Goal: Transaction & Acquisition: Purchase product/service

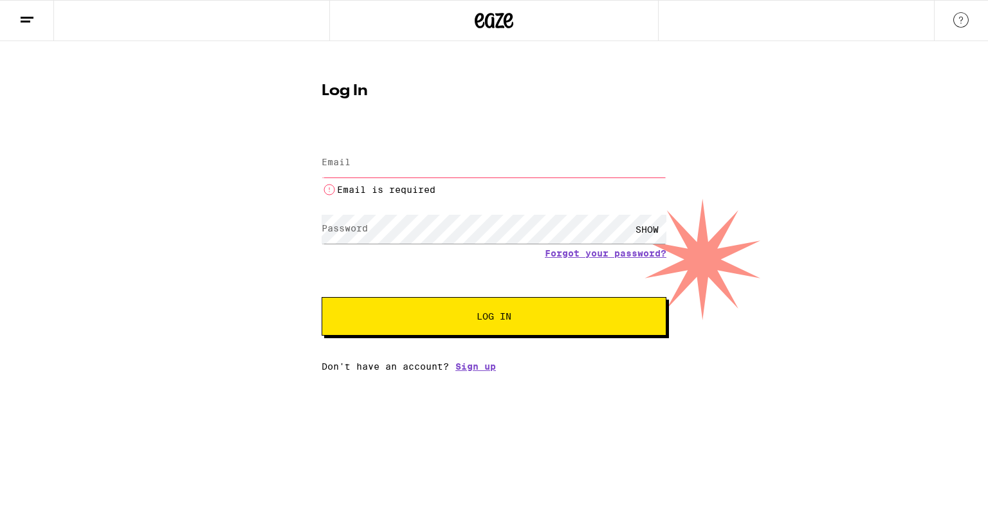
type input "[EMAIL_ADDRESS][DOMAIN_NAME]"
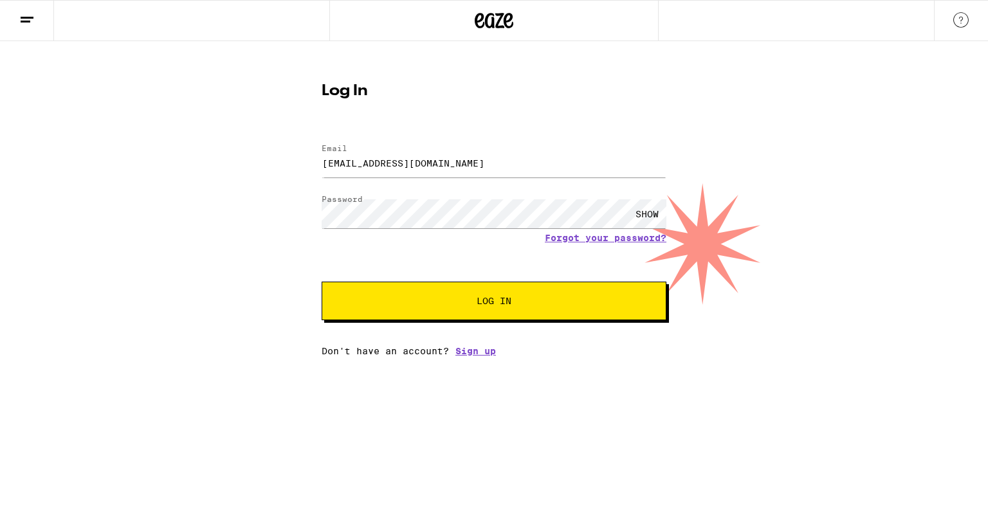
click at [475, 311] on button "Log In" at bounding box center [494, 301] width 345 height 39
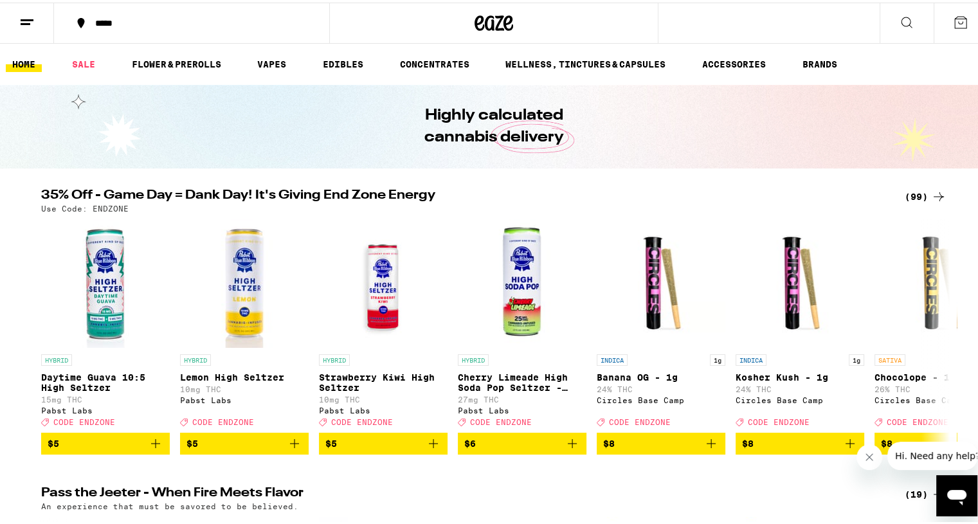
click at [98, 17] on div "*****" at bounding box center [198, 20] width 219 height 9
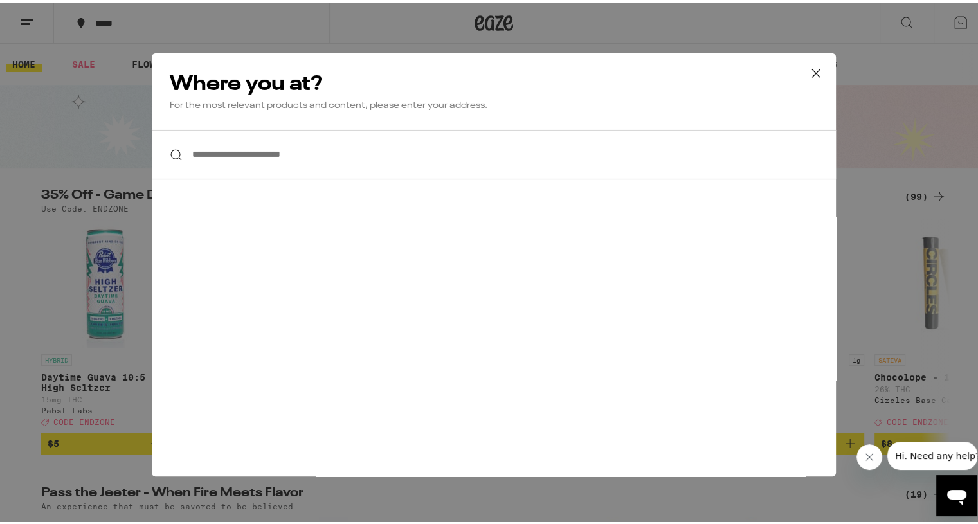
click at [273, 159] on input "**********" at bounding box center [494, 152] width 684 height 50
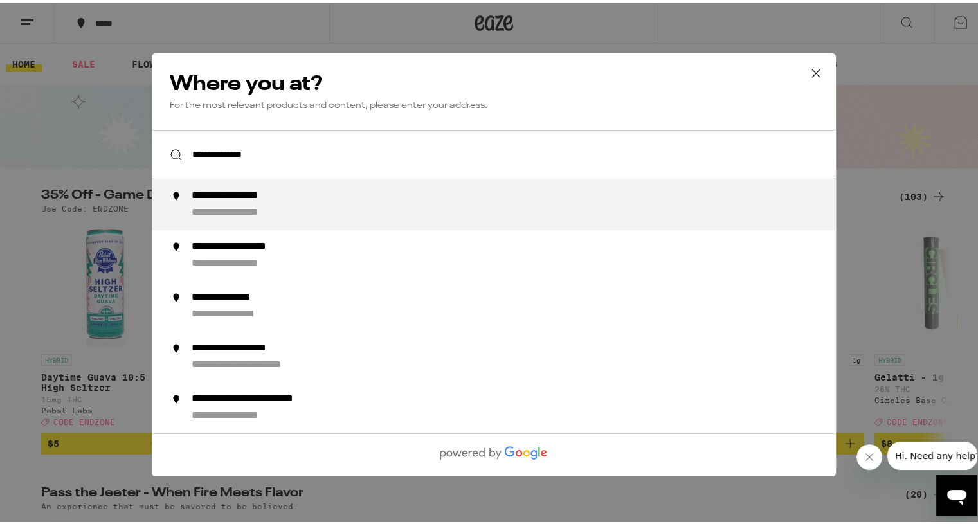
click at [235, 210] on div "**********" at bounding box center [248, 211] width 113 height 14
type input "**********"
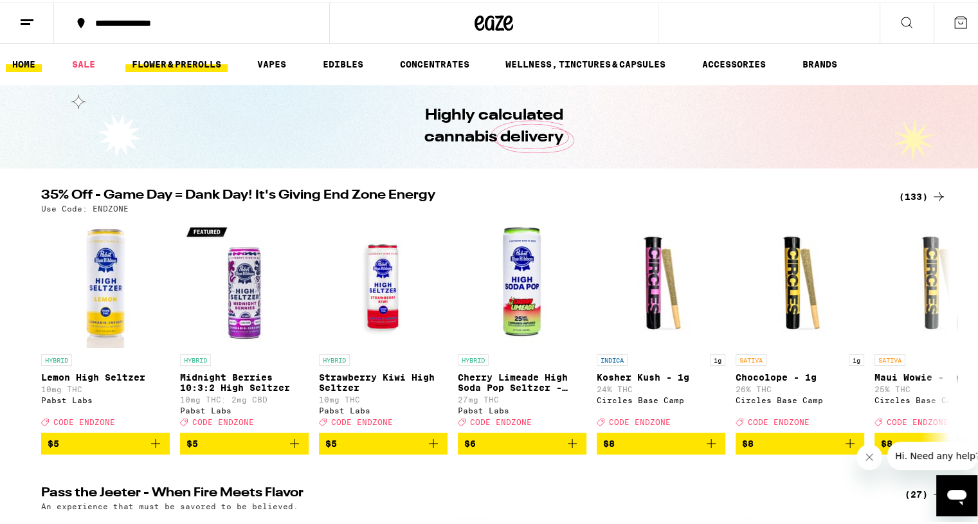
click at [177, 59] on link "FLOWER & PREROLLS" at bounding box center [176, 61] width 102 height 15
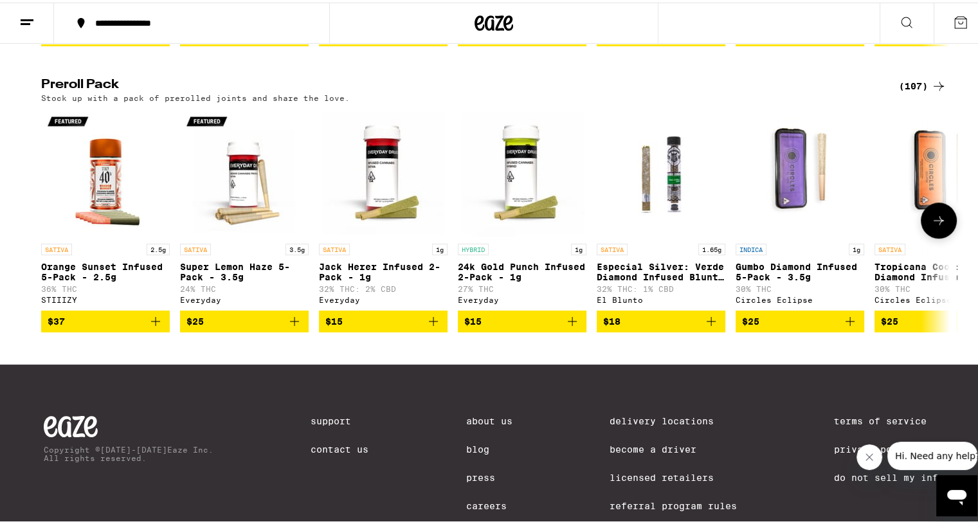
scroll to position [900, 0]
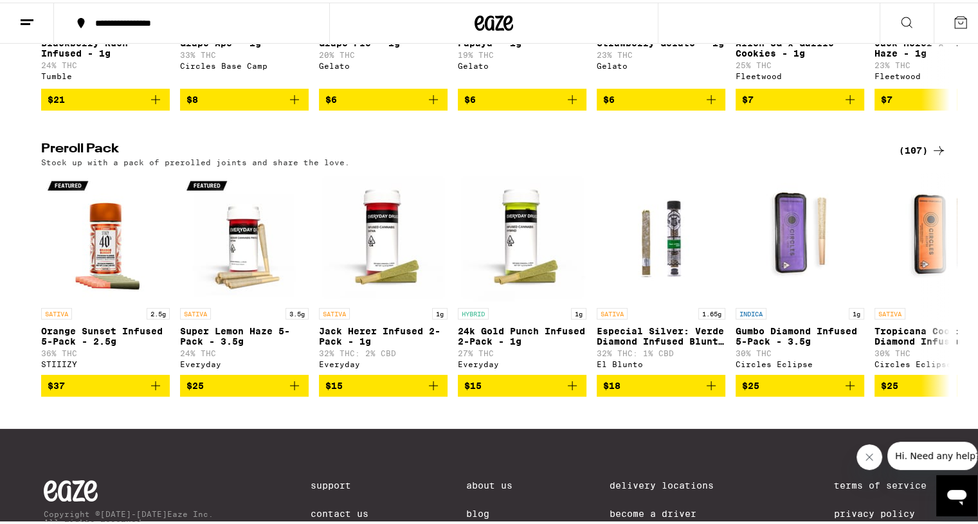
click at [903, 156] on div "(107)" at bounding box center [923, 147] width 48 height 15
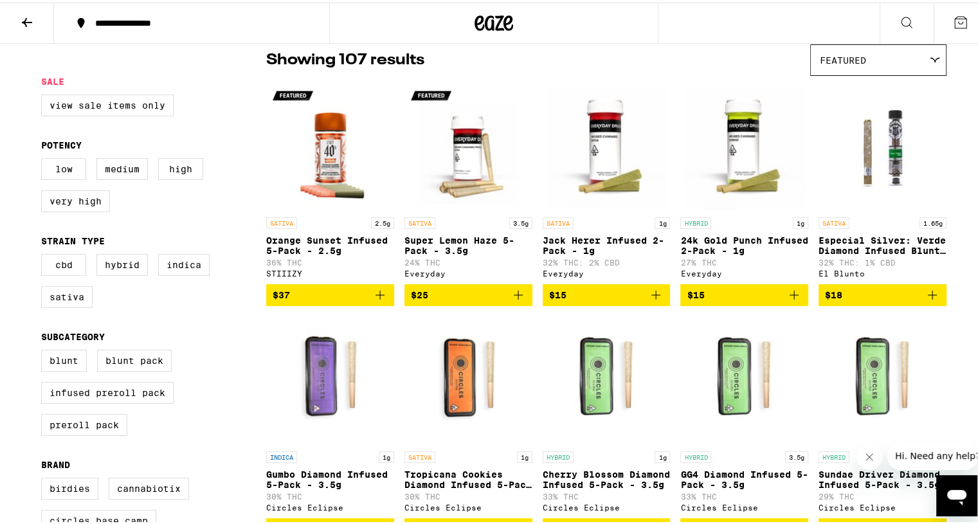
scroll to position [129, 0]
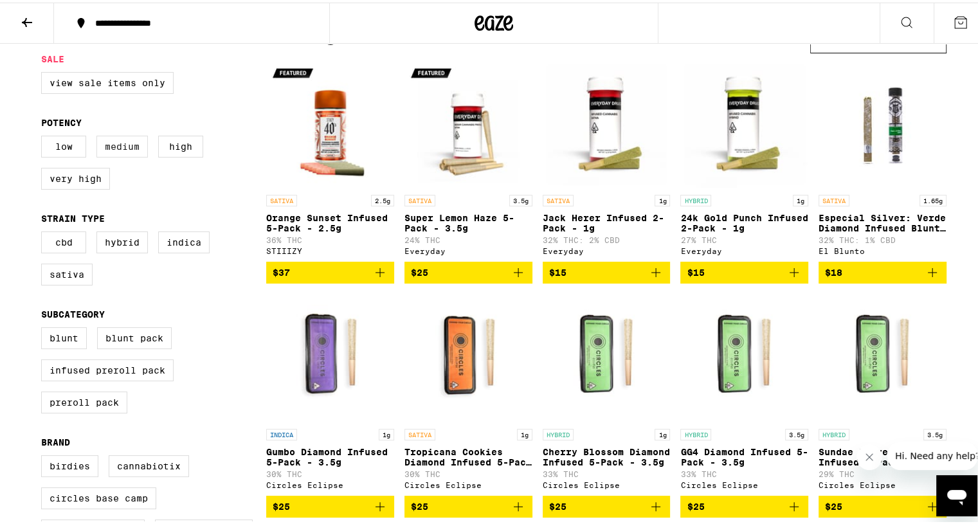
click at [125, 148] on label "Medium" at bounding box center [121, 144] width 51 height 22
click at [44, 136] on input "Medium" at bounding box center [44, 135] width 1 height 1
checkbox input "true"
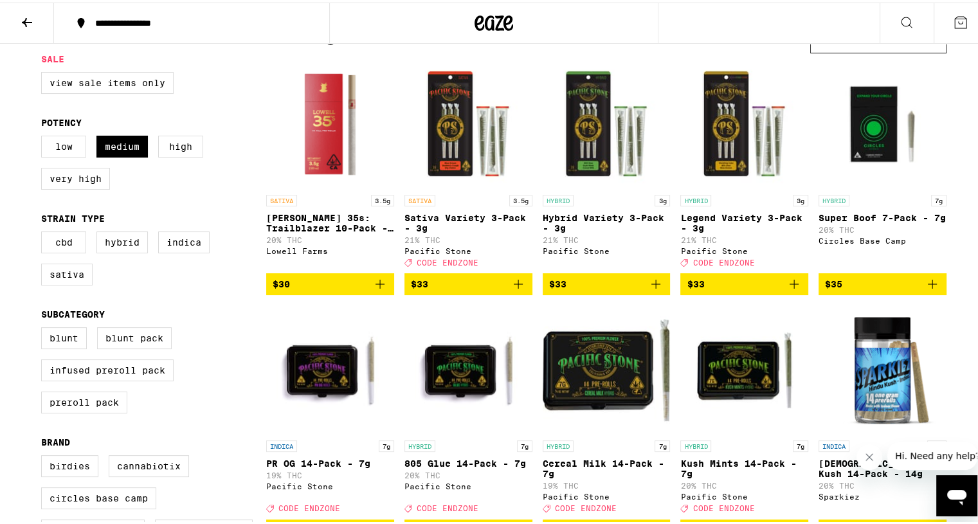
scroll to position [193, 0]
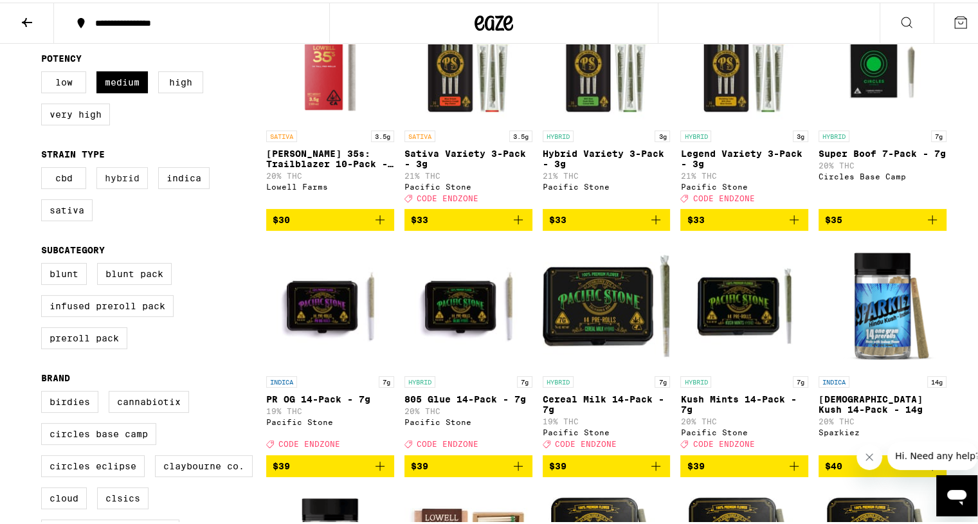
click at [118, 184] on label "Hybrid" at bounding box center [121, 176] width 51 height 22
click at [44, 167] on input "Hybrid" at bounding box center [44, 167] width 1 height 1
checkbox input "true"
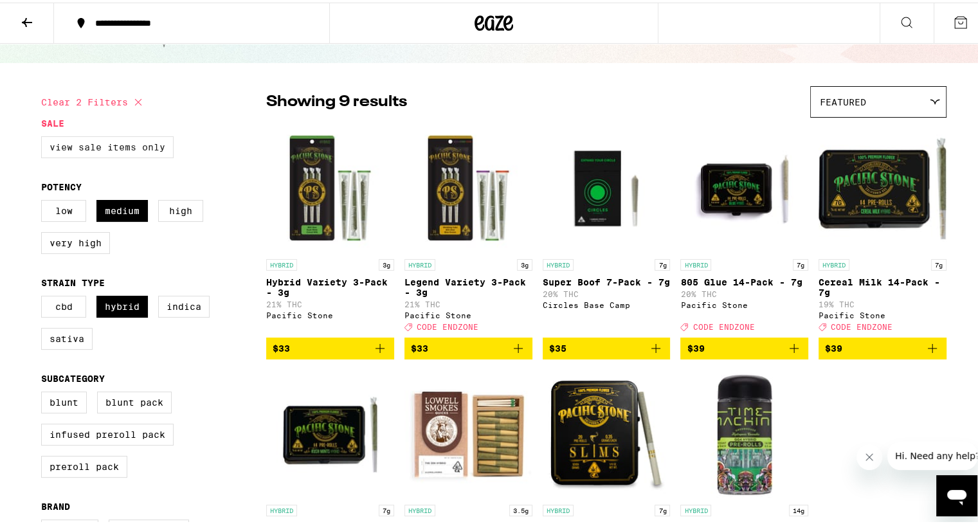
scroll to position [64, 0]
click at [172, 210] on label "High" at bounding box center [180, 208] width 45 height 22
click at [44, 200] on input "High" at bounding box center [44, 199] width 1 height 1
checkbox input "true"
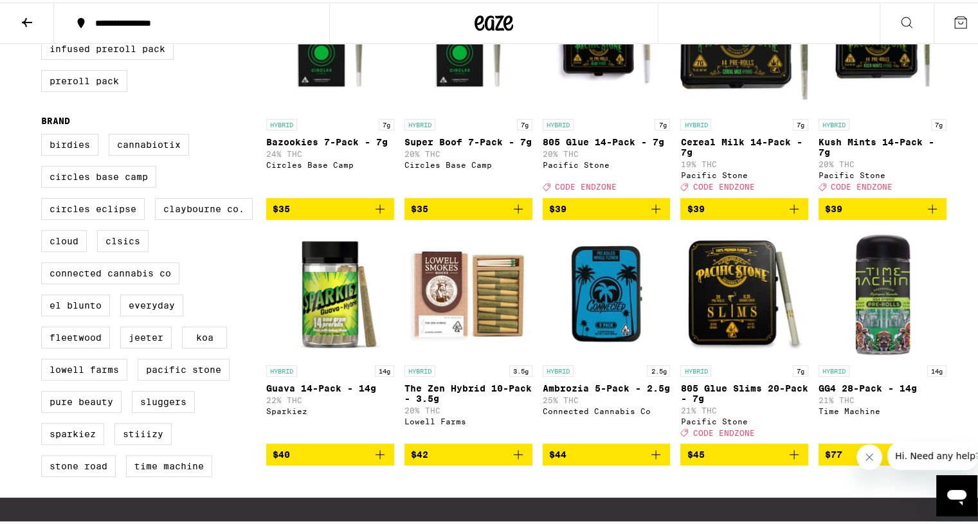
scroll to position [514, 0]
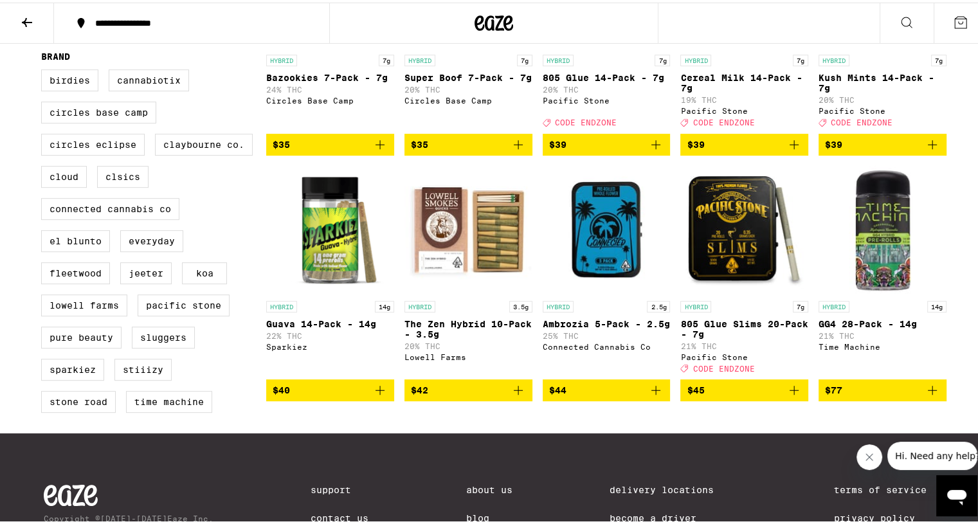
click at [442, 249] on img "Open page for The Zen Hybrid 10-Pack - 3.5g from Lowell Farms" at bounding box center [468, 227] width 128 height 129
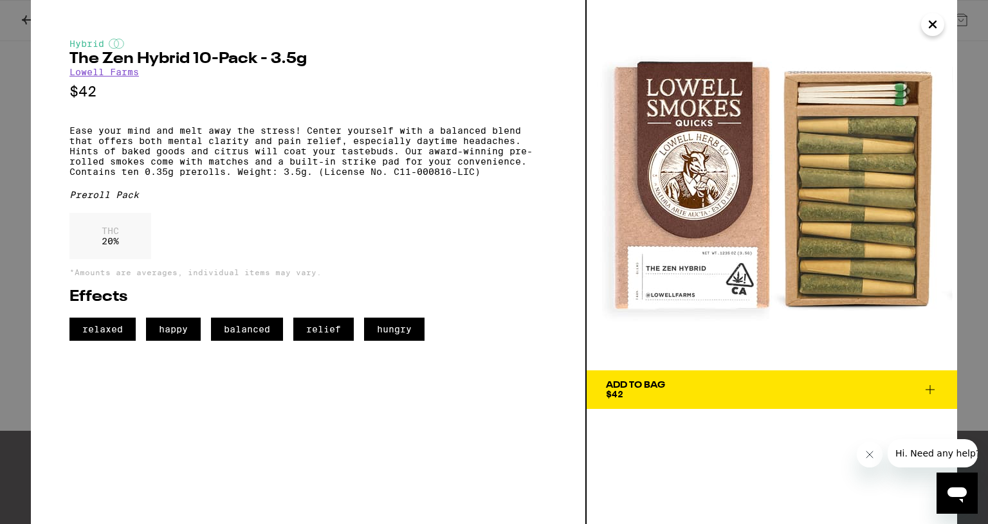
click at [664, 388] on div "Add To Bag" at bounding box center [635, 385] width 59 height 9
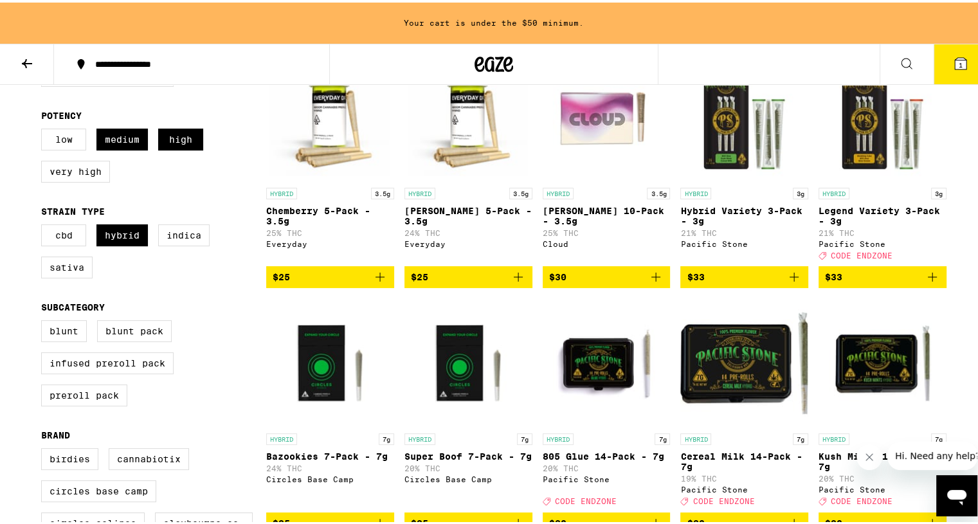
scroll to position [170, 0]
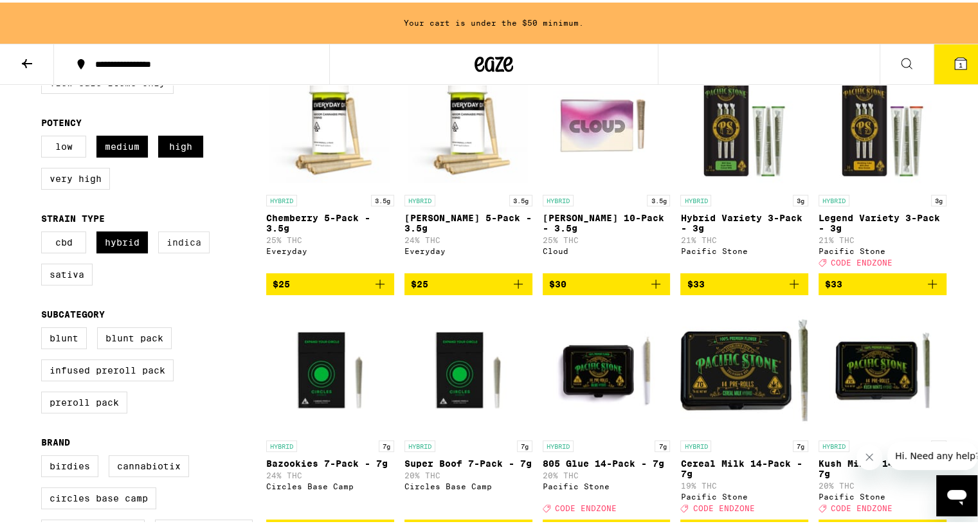
click at [177, 242] on label "Indica" at bounding box center [183, 240] width 51 height 22
click at [44, 232] on input "Indica" at bounding box center [44, 231] width 1 height 1
checkbox input "true"
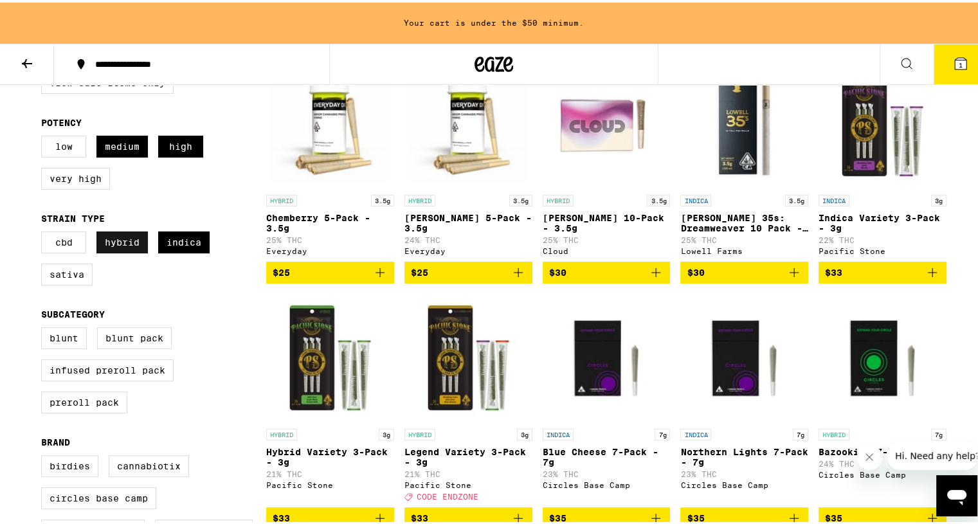
click at [123, 243] on label "Hybrid" at bounding box center [121, 240] width 51 height 22
click at [44, 232] on input "Hybrid" at bounding box center [44, 231] width 1 height 1
checkbox input "false"
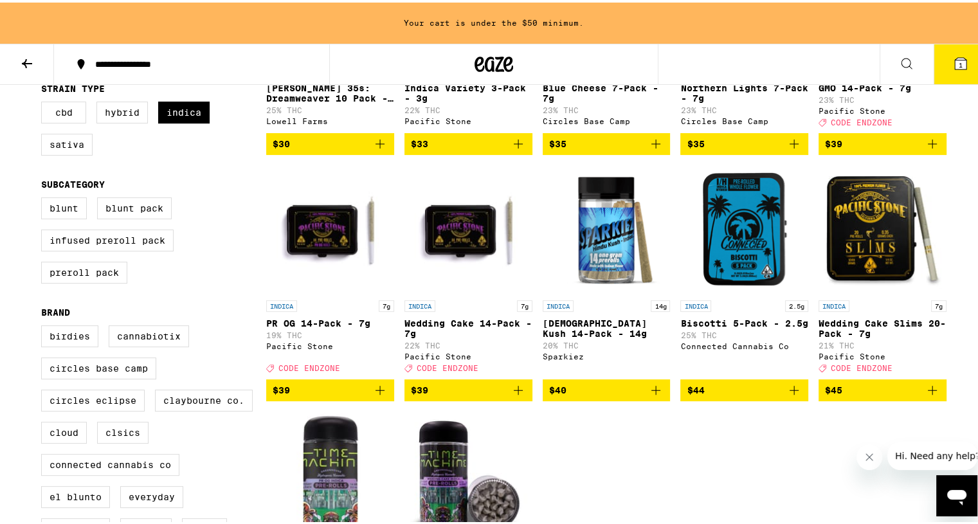
scroll to position [298, 0]
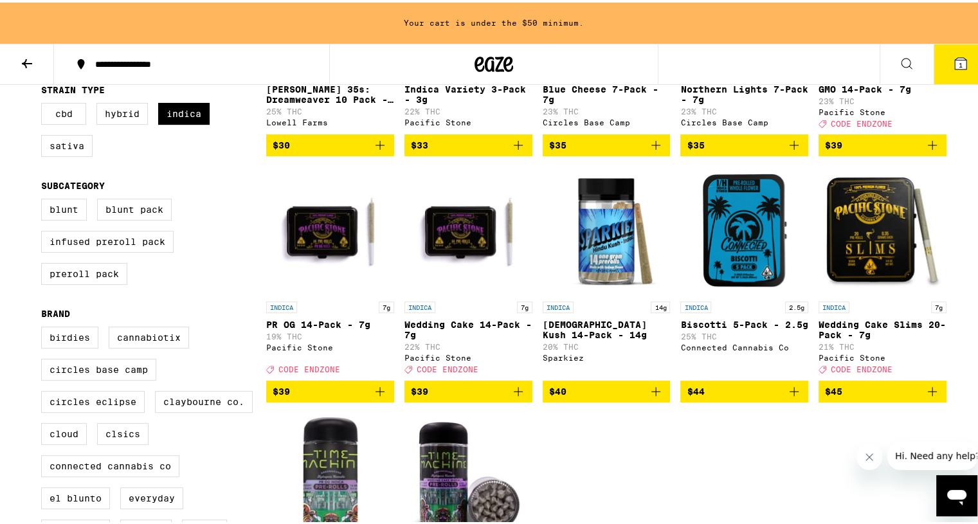
click at [926, 397] on icon "Add to bag" at bounding box center [932, 388] width 15 height 15
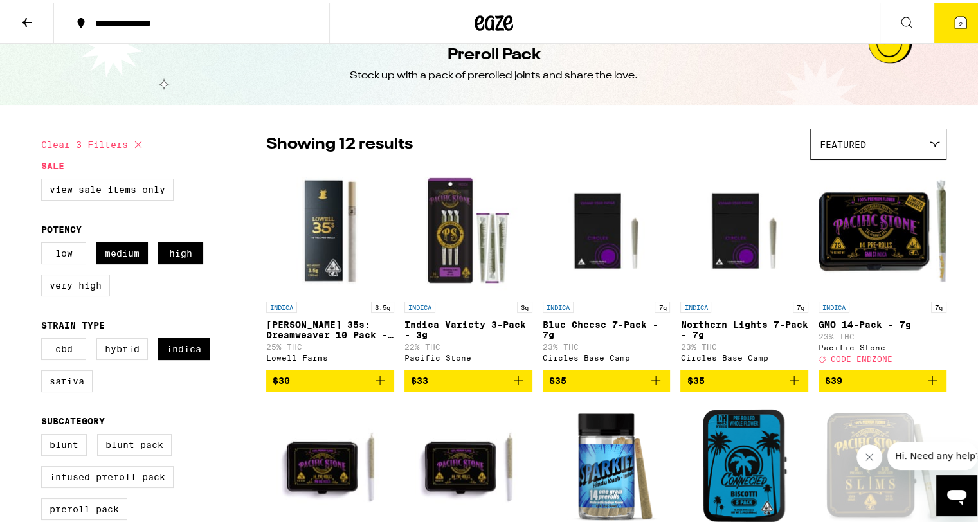
scroll to position [0, 0]
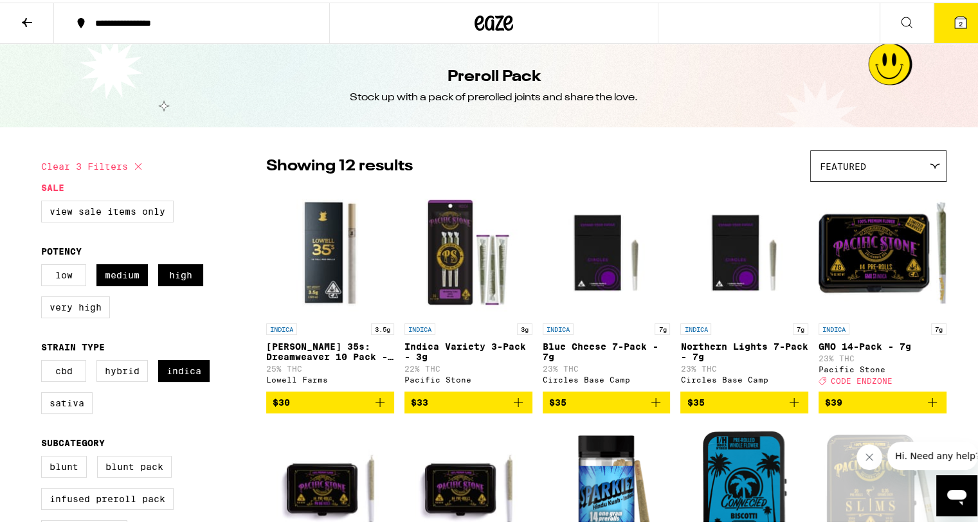
click at [136, 164] on icon at bounding box center [138, 163] width 15 height 15
checkbox input "false"
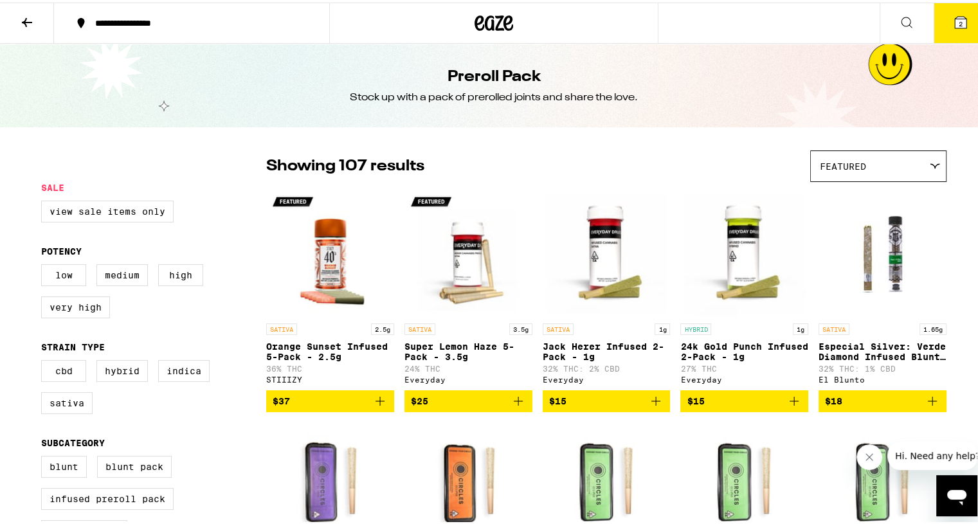
drag, startPoint x: 26, startPoint y: 21, endPoint x: 26, endPoint y: 30, distance: 9.0
click at [27, 21] on icon at bounding box center [26, 19] width 15 height 15
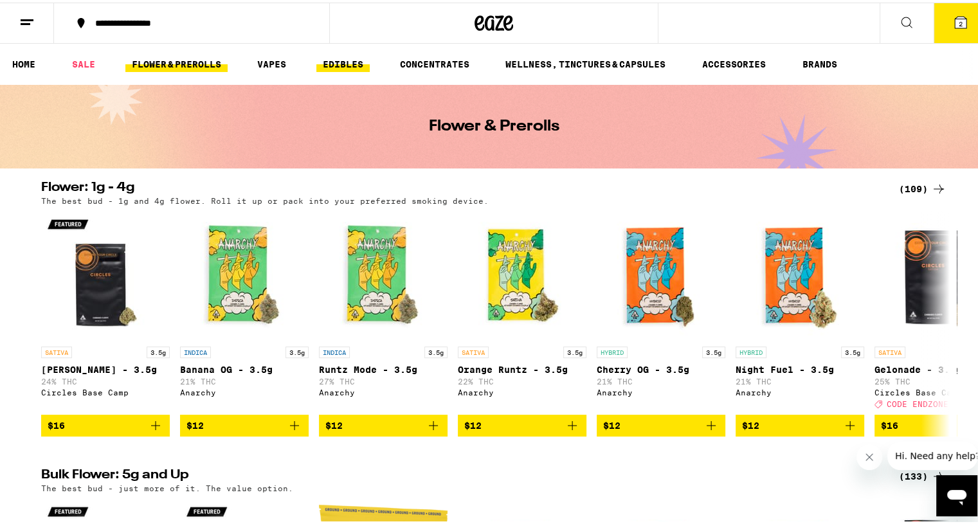
click at [348, 60] on link "EDIBLES" at bounding box center [342, 61] width 53 height 15
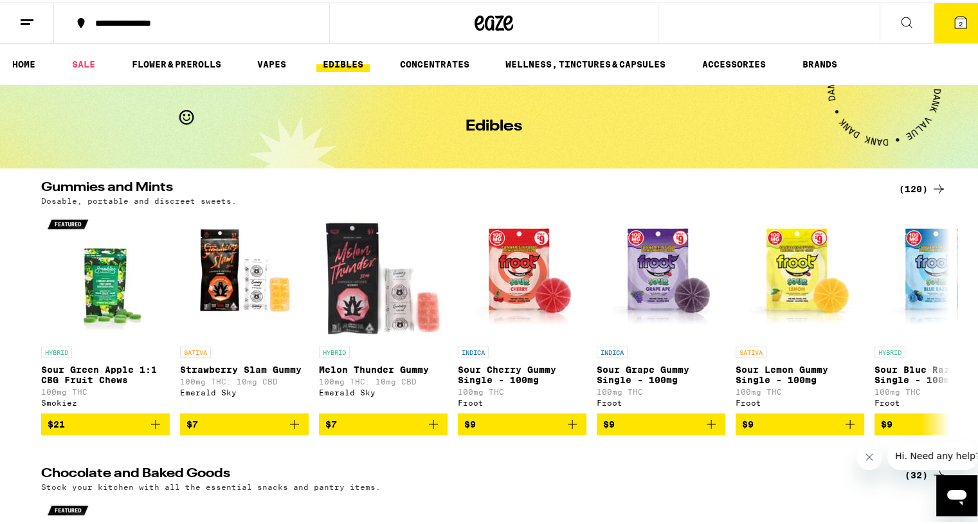
click at [909, 186] on div "(120)" at bounding box center [923, 186] width 48 height 15
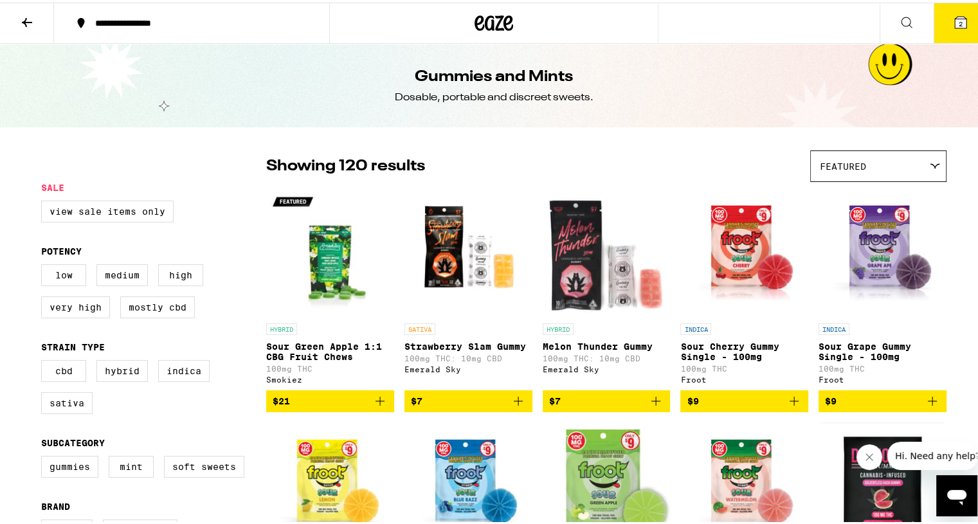
scroll to position [64, 0]
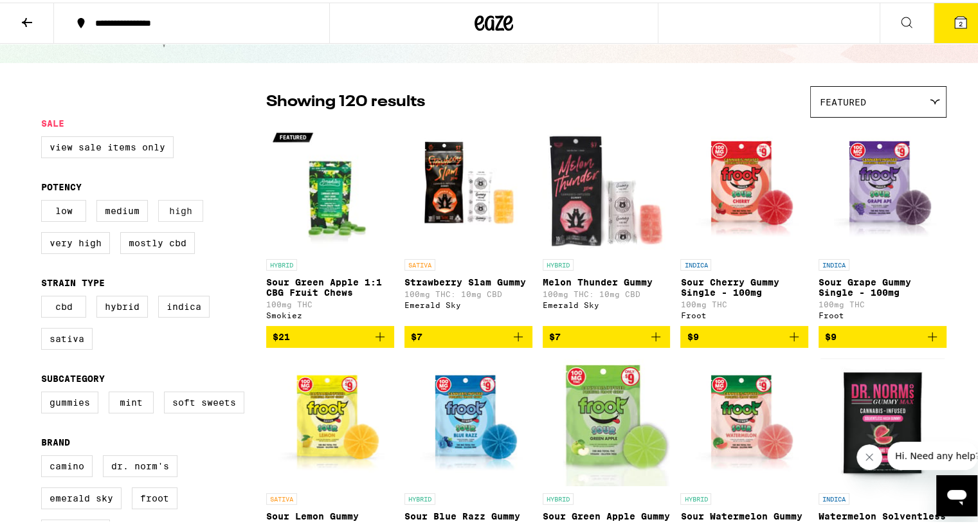
click at [181, 210] on label "High" at bounding box center [180, 208] width 45 height 22
click at [44, 200] on input "High" at bounding box center [44, 199] width 1 height 1
checkbox input "true"
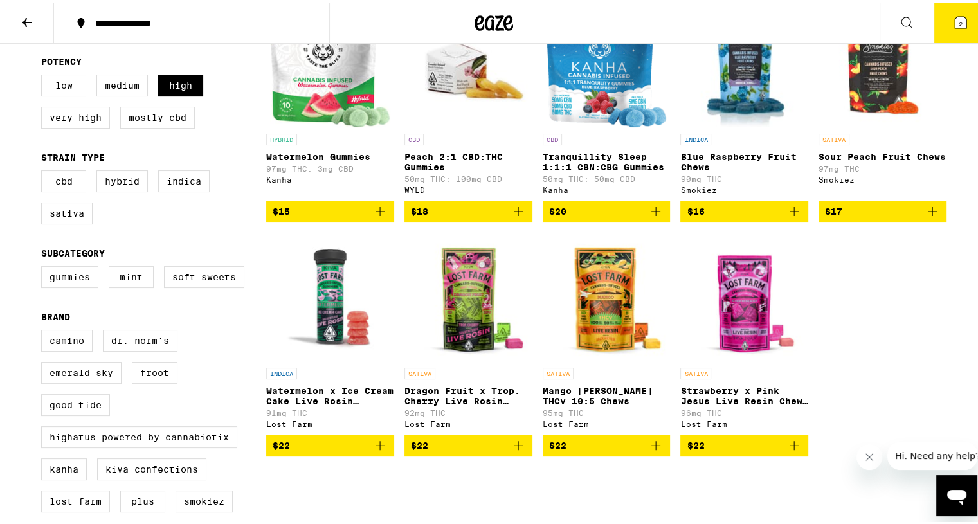
scroll to position [193, 0]
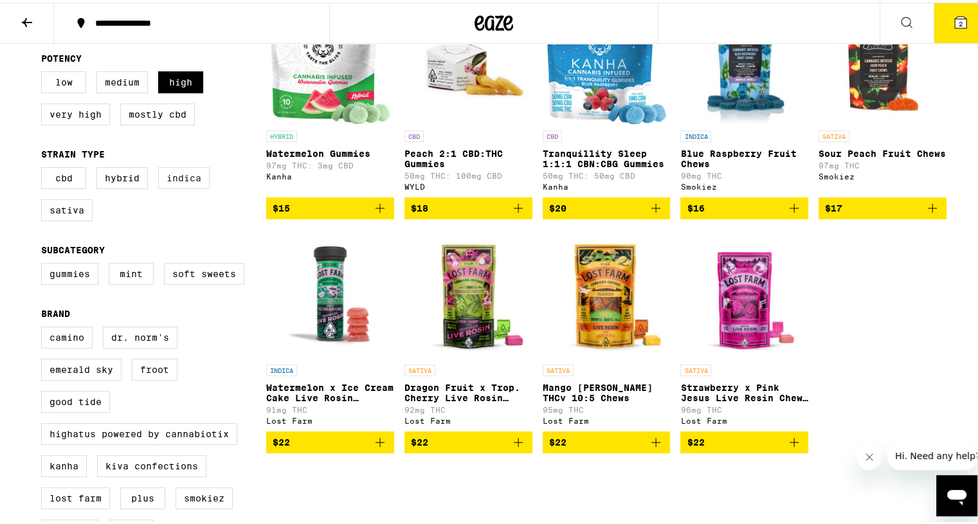
click at [184, 183] on label "Indica" at bounding box center [183, 176] width 51 height 22
click at [44, 167] on input "Indica" at bounding box center [44, 167] width 1 height 1
checkbox input "true"
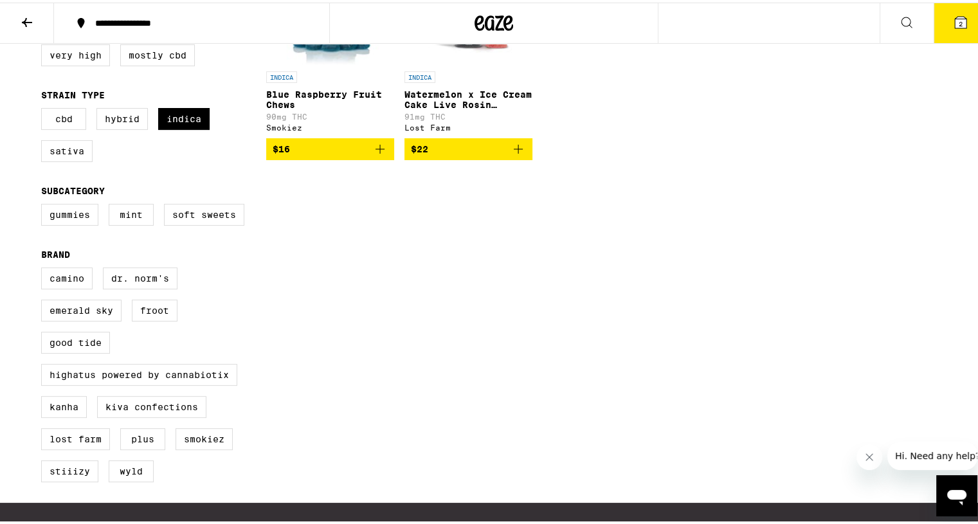
scroll to position [257, 0]
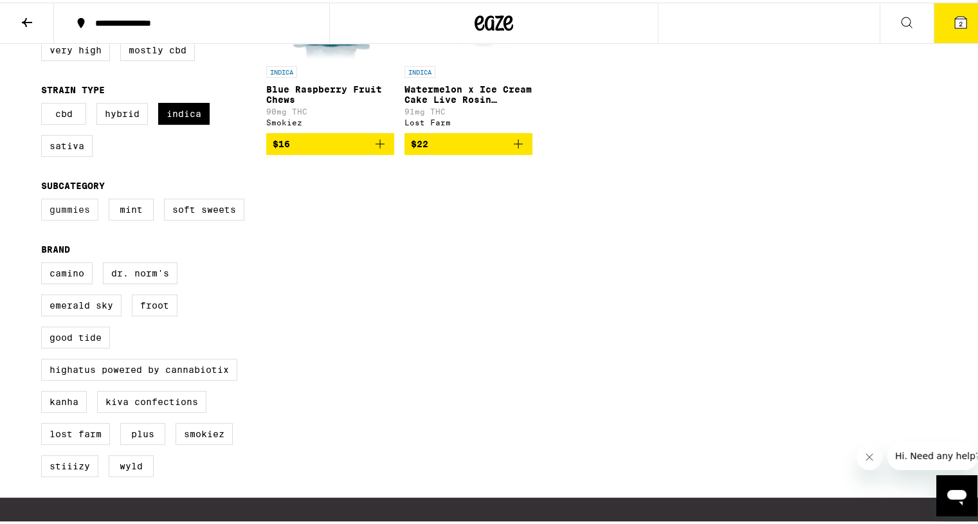
click at [56, 215] on label "Gummies" at bounding box center [69, 207] width 57 height 22
click at [44, 199] on input "Gummies" at bounding box center [44, 198] width 1 height 1
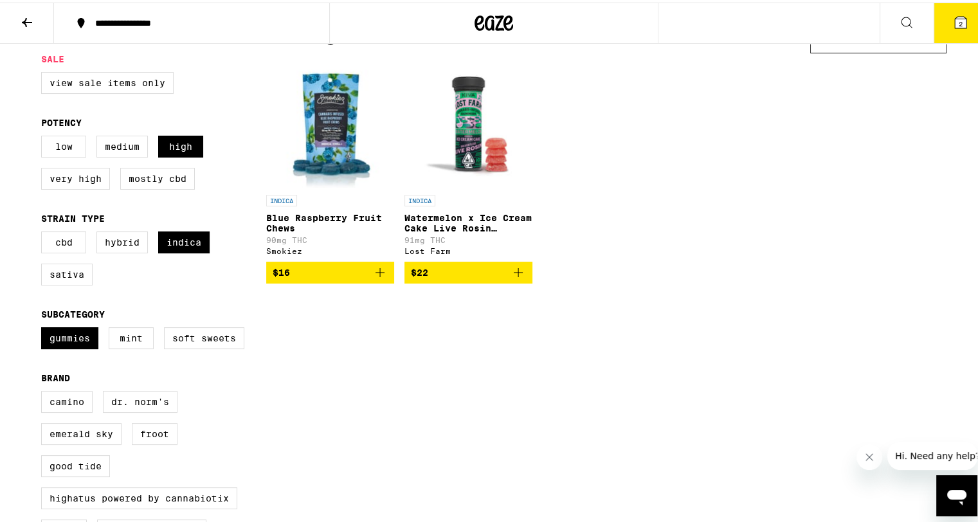
scroll to position [129, 0]
click at [376, 275] on icon "Add to bag" at bounding box center [380, 270] width 9 height 9
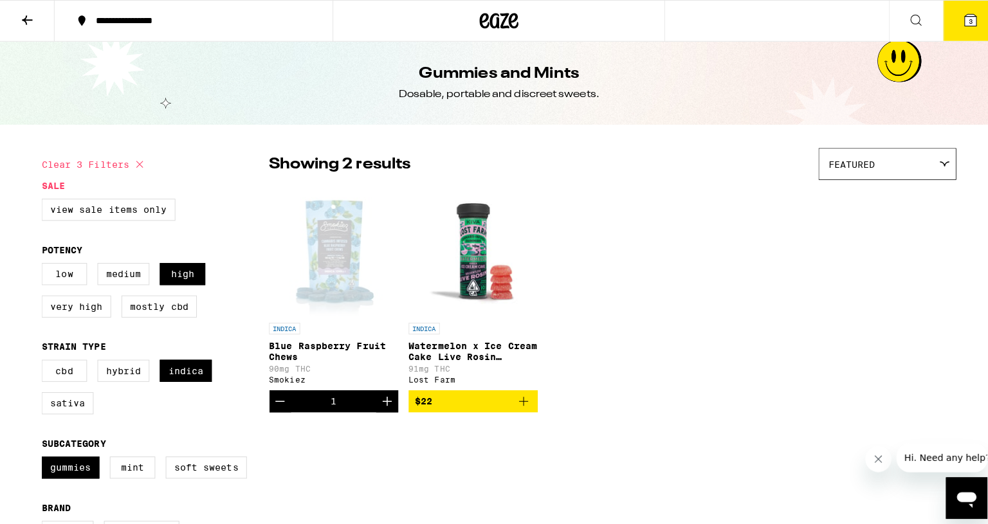
scroll to position [0, 0]
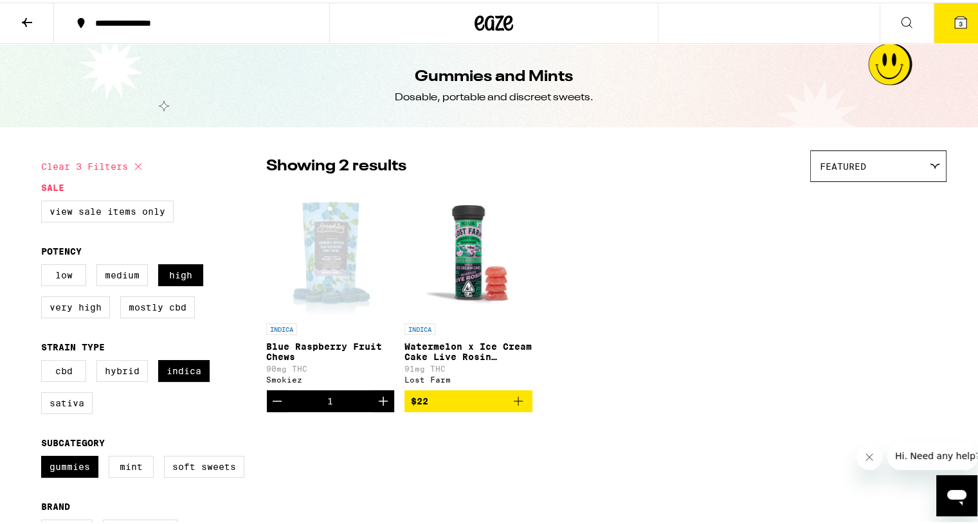
click at [959, 25] on span "3" at bounding box center [961, 21] width 4 height 8
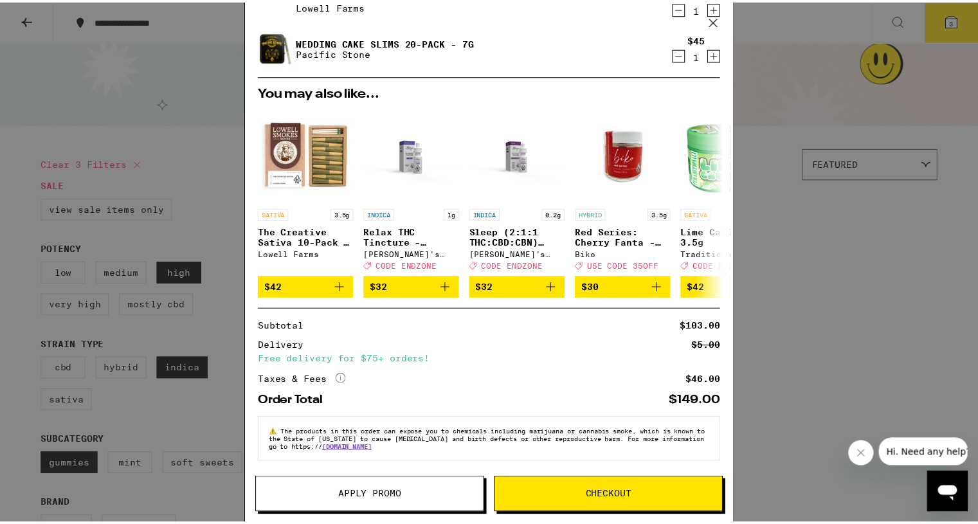
scroll to position [113, 0]
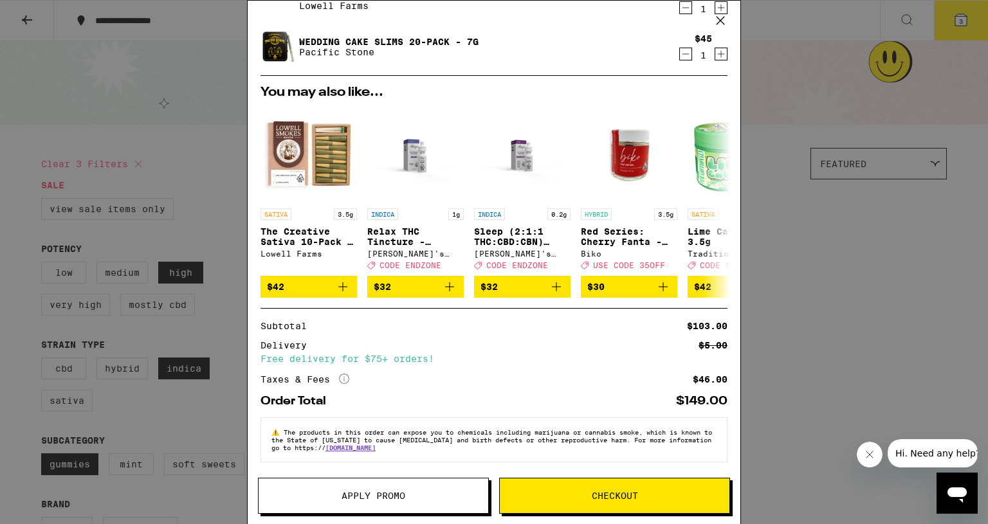
click at [377, 498] on span "Apply Promo" at bounding box center [373, 495] width 64 height 9
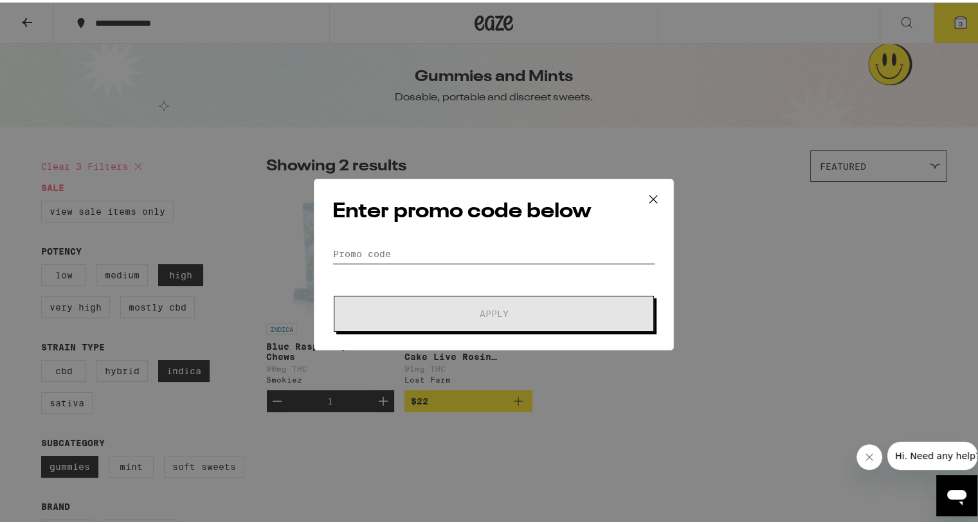
click at [386, 246] on input "Promo Code" at bounding box center [493, 251] width 323 height 19
click at [650, 196] on icon at bounding box center [654, 197] width 8 height 8
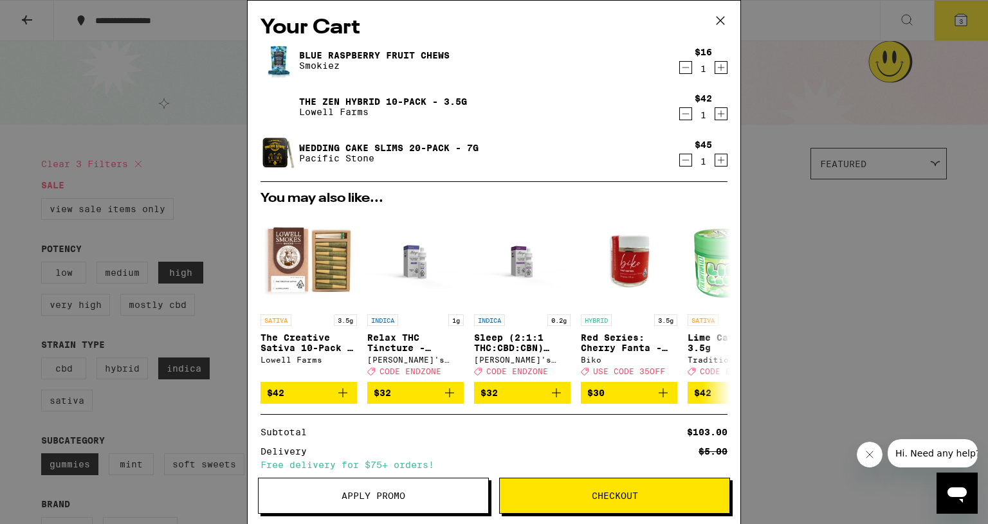
click at [279, 146] on img at bounding box center [278, 153] width 36 height 36
click at [718, 19] on icon at bounding box center [720, 20] width 19 height 19
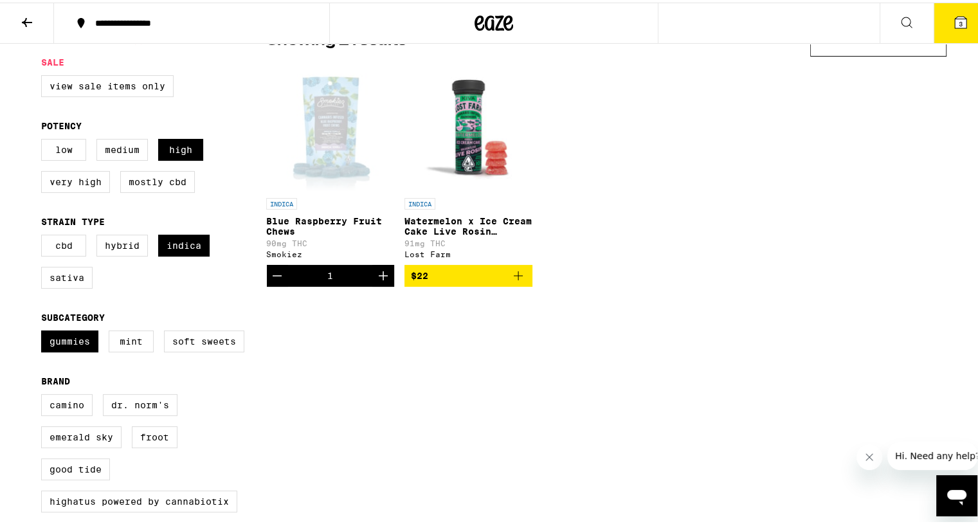
scroll to position [129, 0]
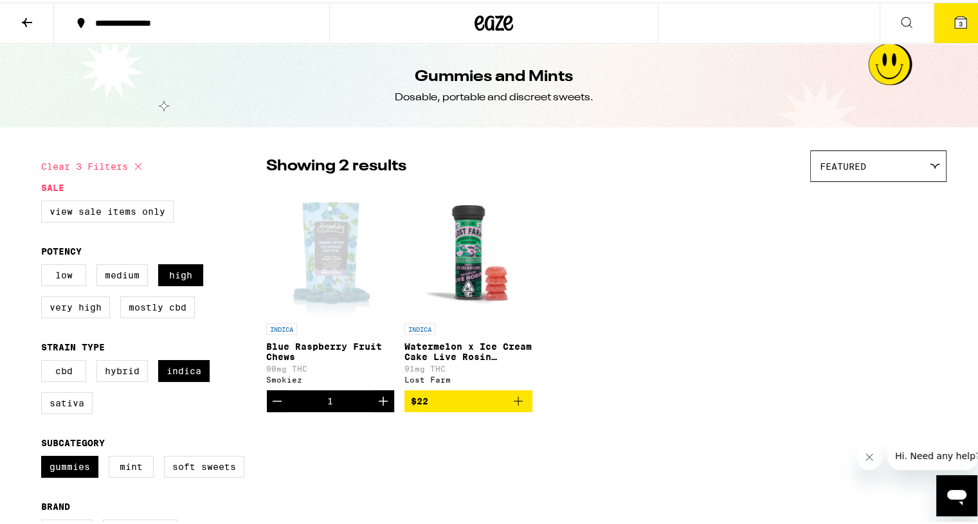
checkbox input "false"
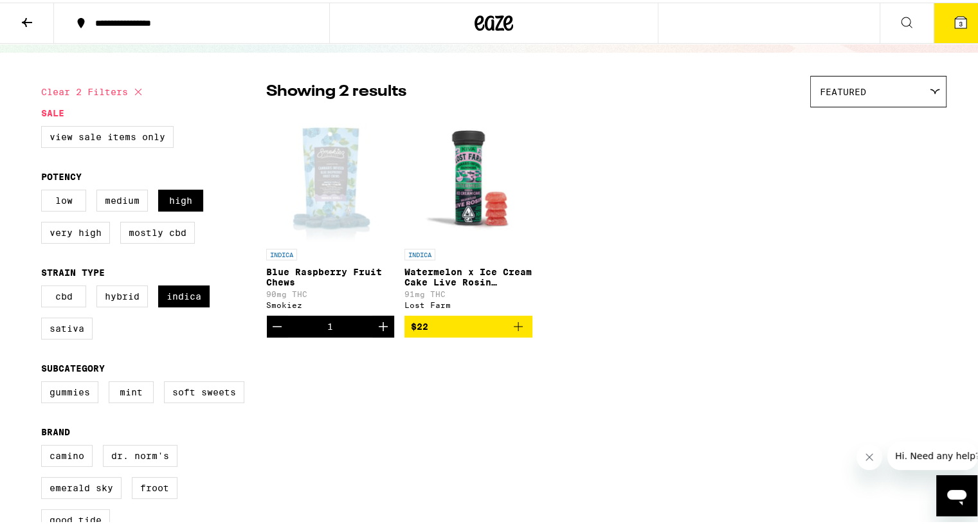
scroll to position [64, 0]
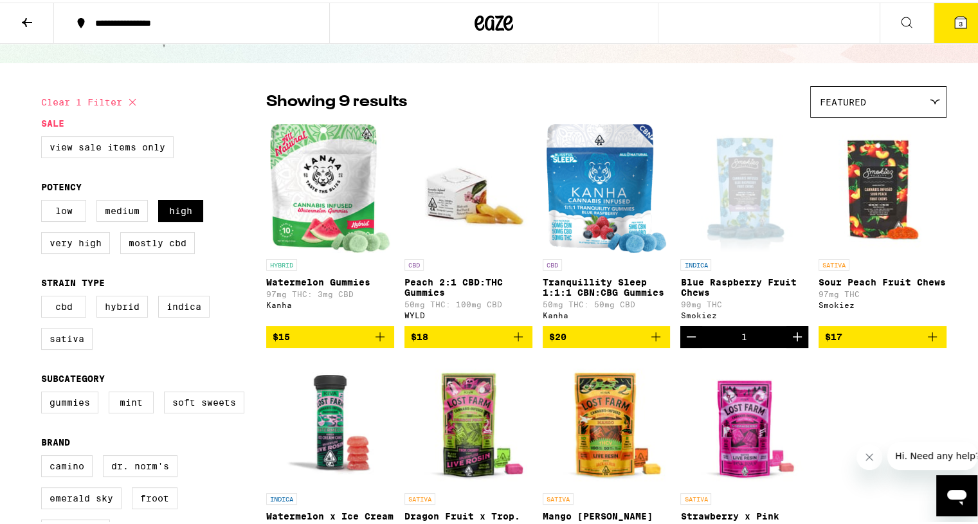
checkbox input "false"
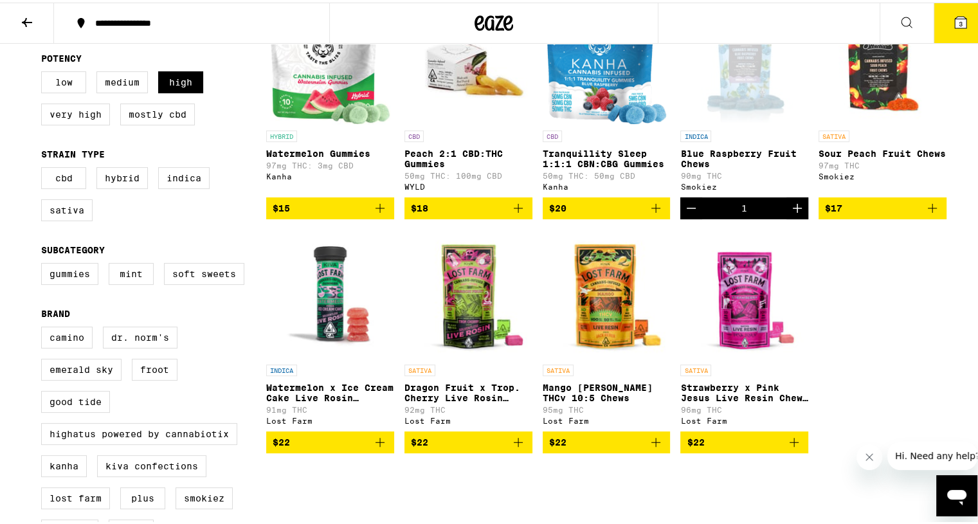
checkbox input "false"
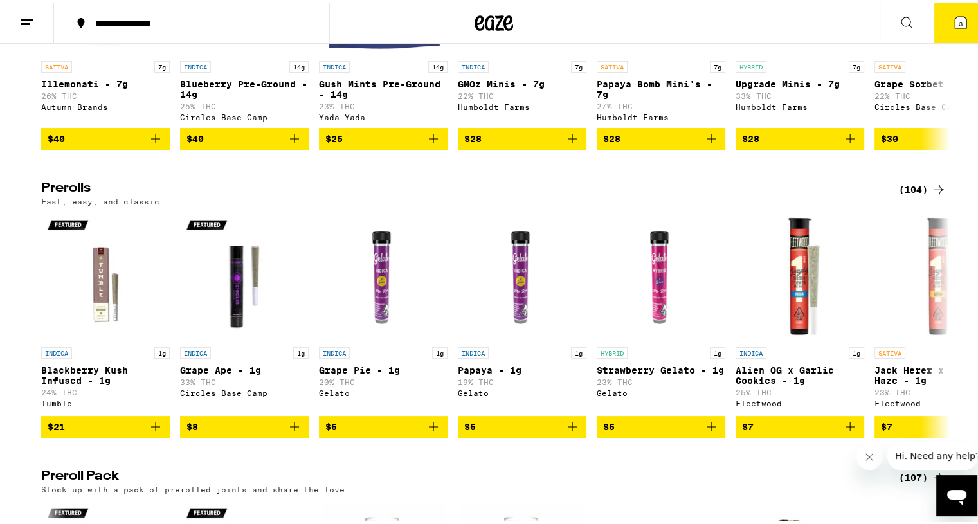
scroll to position [579, 0]
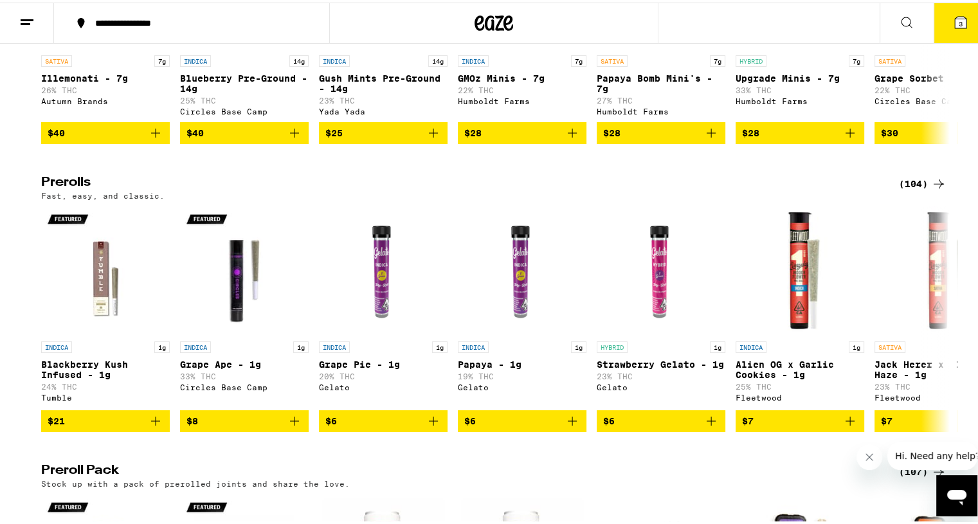
click at [911, 189] on div "(104)" at bounding box center [923, 181] width 48 height 15
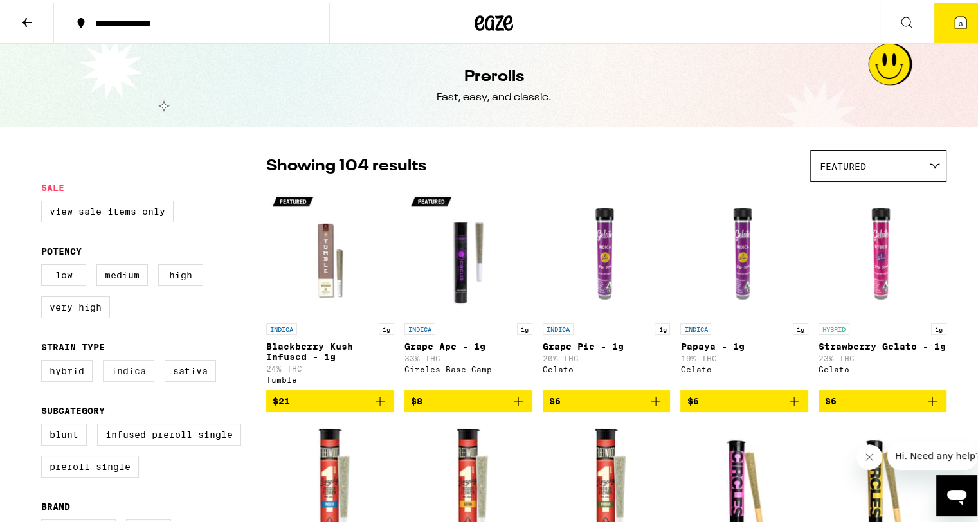
click at [122, 377] on label "Indica" at bounding box center [128, 369] width 51 height 22
click at [44, 360] on input "Indica" at bounding box center [44, 359] width 1 height 1
checkbox input "true"
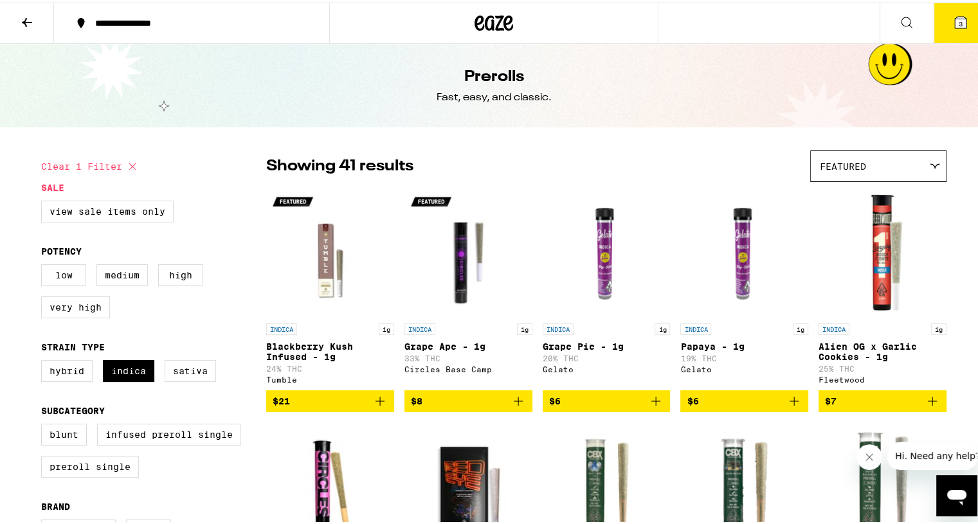
click at [25, 21] on icon at bounding box center [27, 19] width 10 height 9
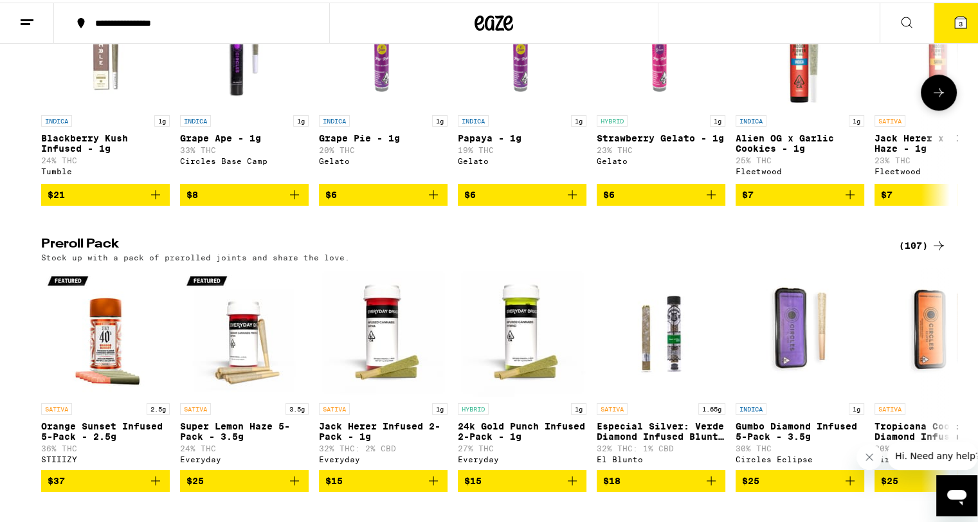
scroll to position [836, 0]
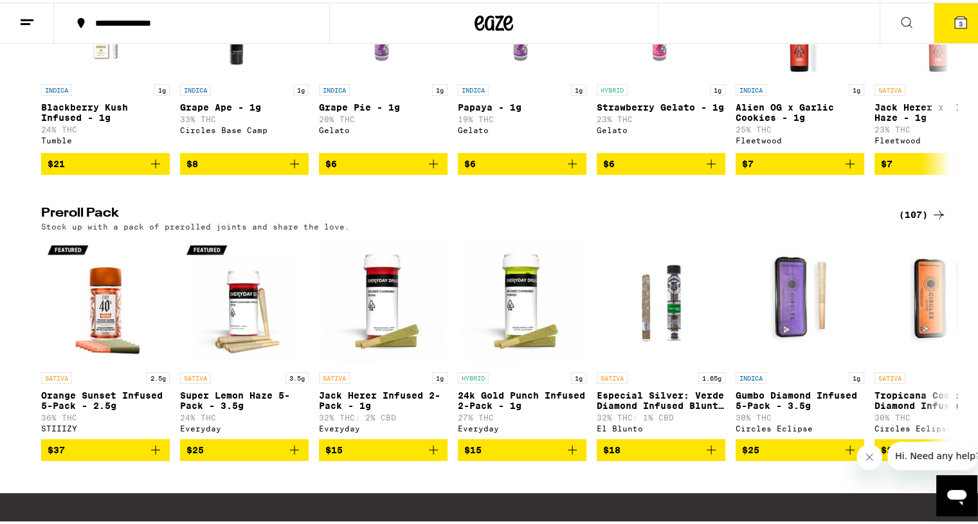
click at [911, 220] on div "(107)" at bounding box center [923, 211] width 48 height 15
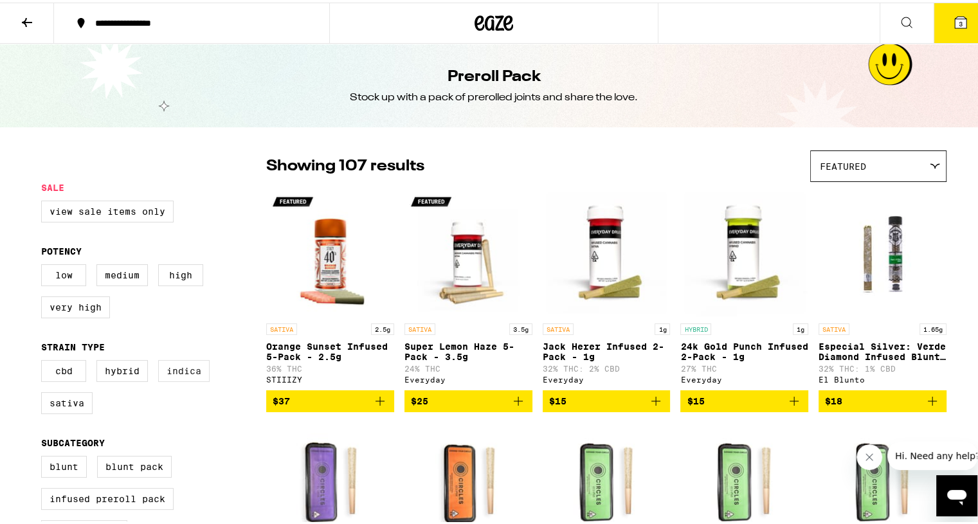
click at [185, 372] on label "Indica" at bounding box center [183, 369] width 51 height 22
click at [44, 360] on input "Indica" at bounding box center [44, 359] width 1 height 1
checkbox input "true"
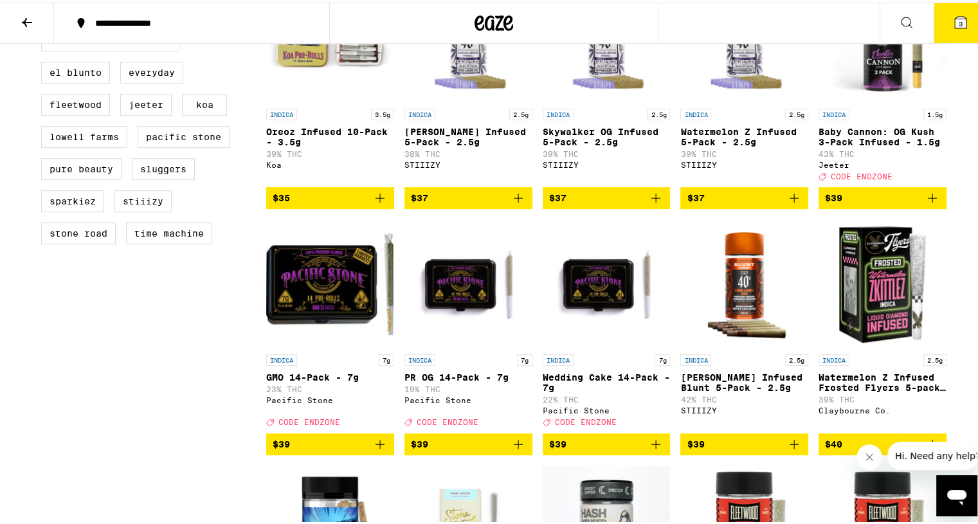
scroll to position [707, 0]
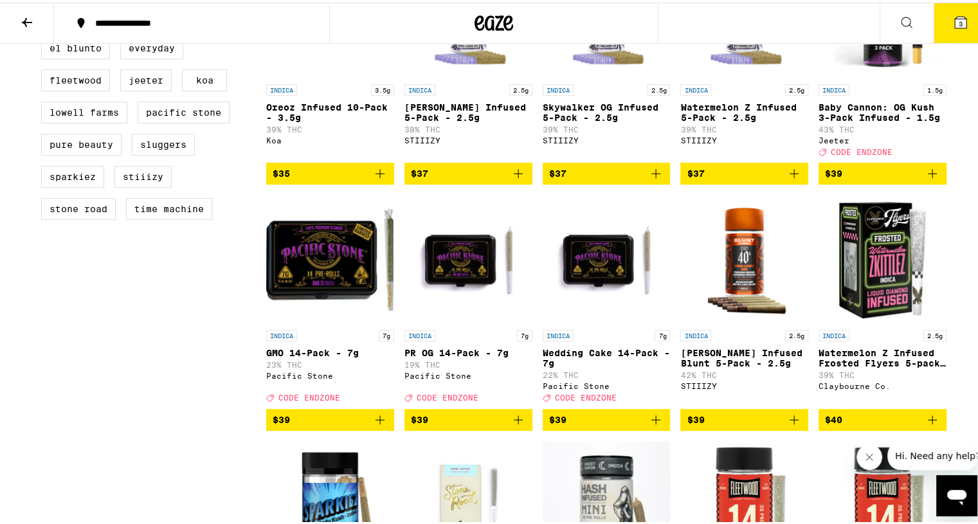
click at [959, 21] on span "3" at bounding box center [961, 21] width 4 height 8
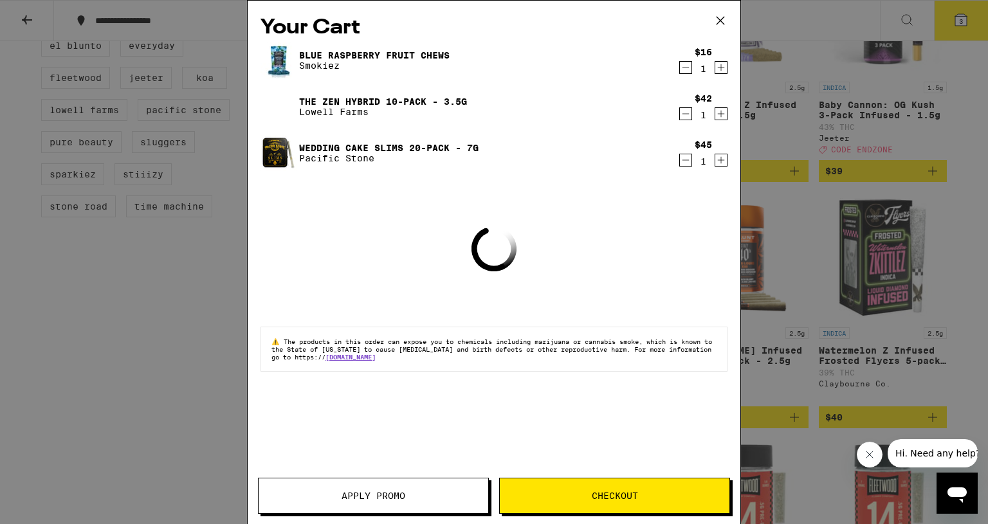
click at [379, 500] on span "Apply Promo" at bounding box center [373, 495] width 64 height 9
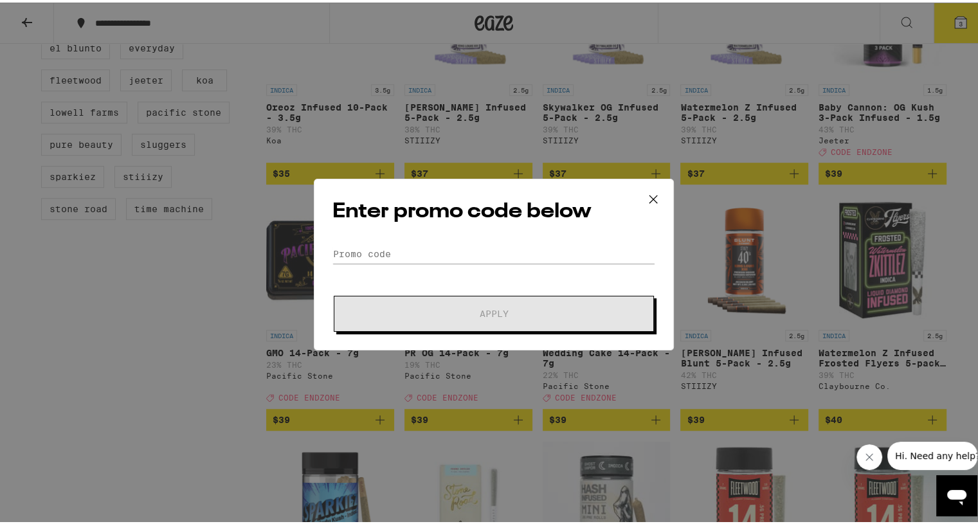
click at [386, 273] on form "Promo Code Apply" at bounding box center [493, 285] width 323 height 87
click at [409, 253] on input "Promo Code" at bounding box center [493, 251] width 323 height 19
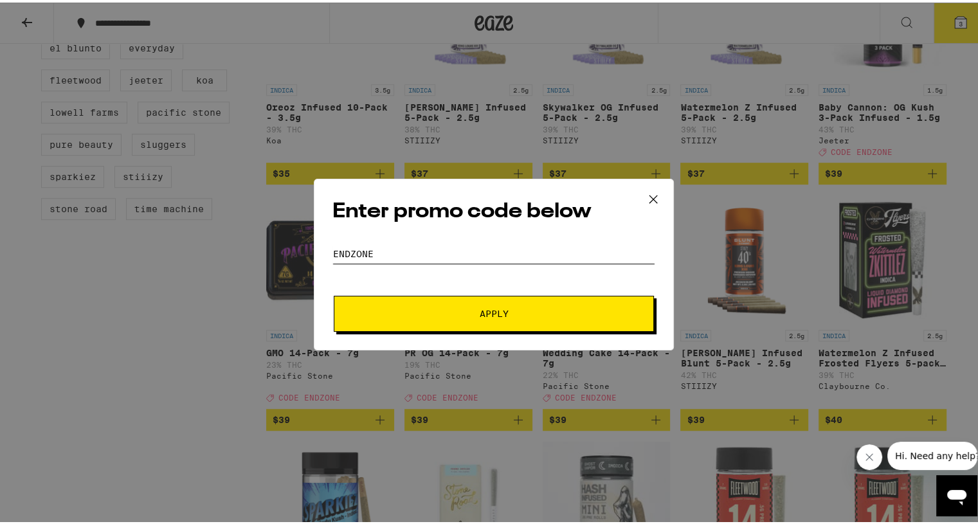
type input "ENDZONE"
click at [491, 316] on span "Apply" at bounding box center [494, 311] width 29 height 9
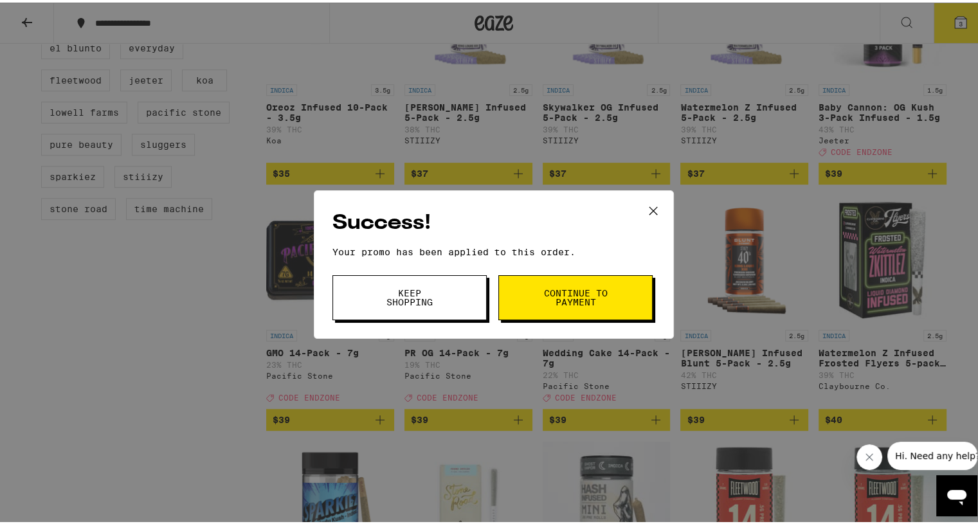
click at [574, 295] on span "Continue to payment" at bounding box center [576, 295] width 66 height 18
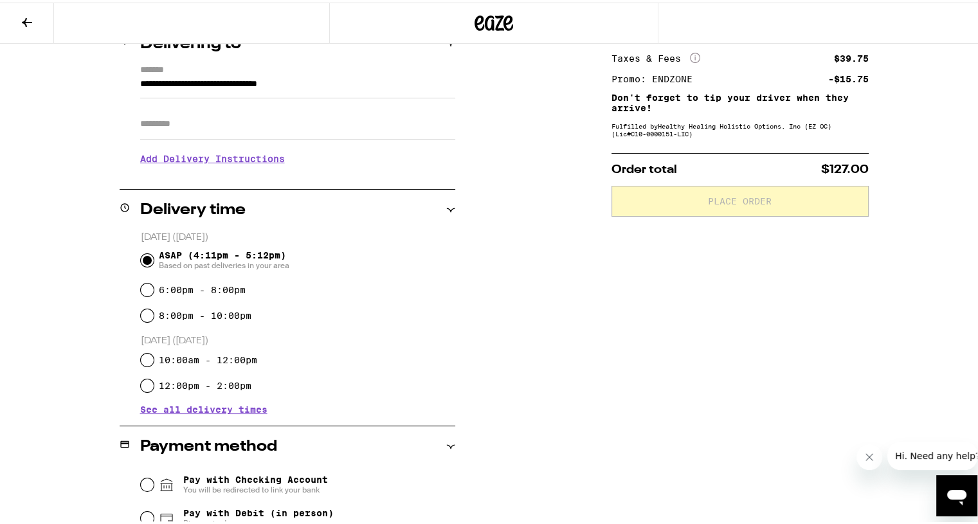
scroll to position [193, 0]
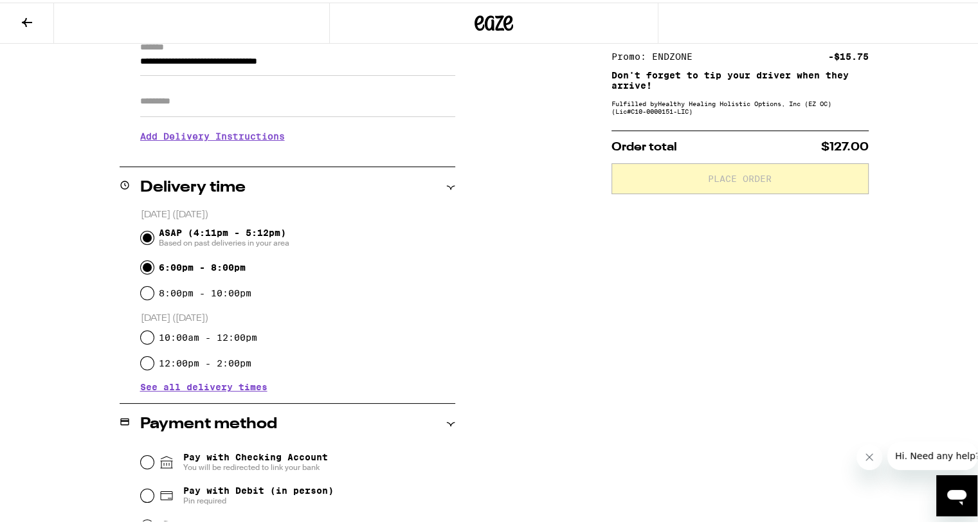
click at [143, 266] on input "6:00pm - 8:00pm" at bounding box center [147, 265] width 13 height 13
radio input "true"
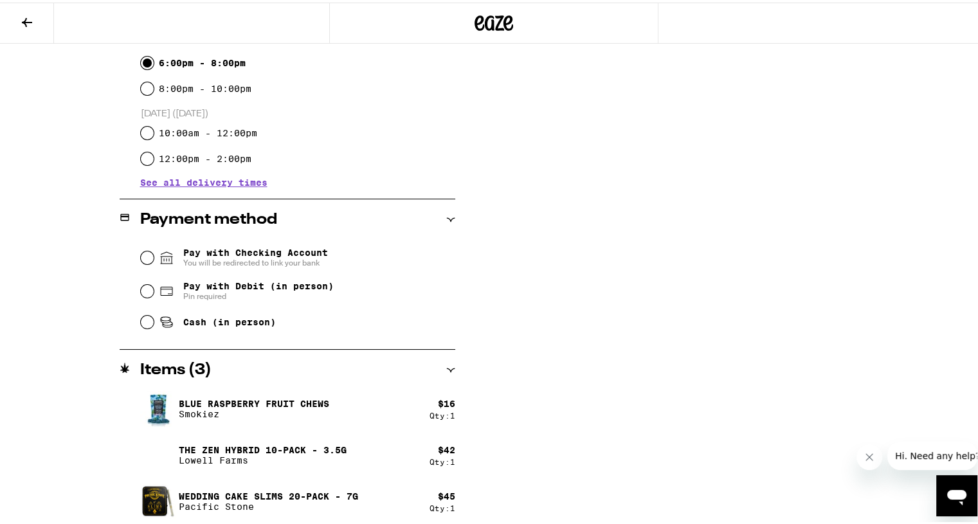
scroll to position [401, 0]
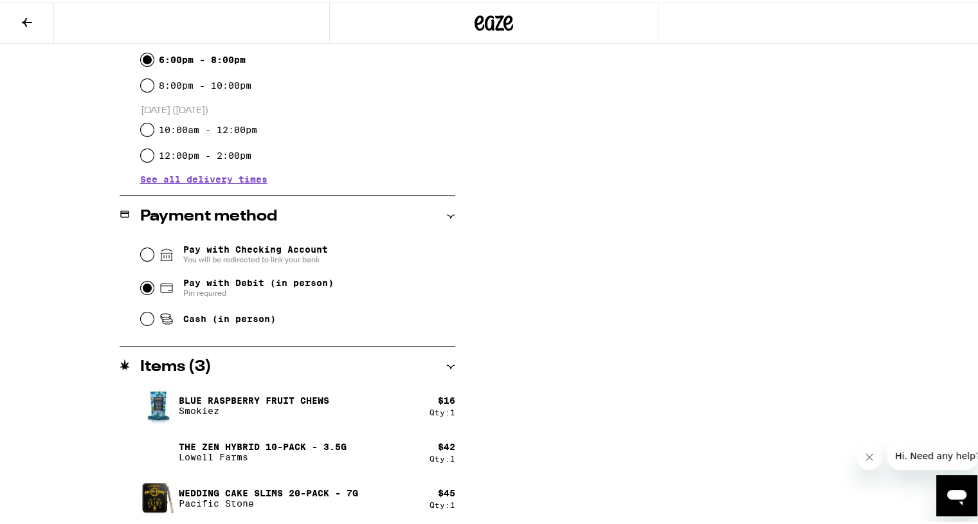
click at [142, 286] on input "Pay with Debit (in person) Pin required" at bounding box center [147, 285] width 13 height 13
radio input "true"
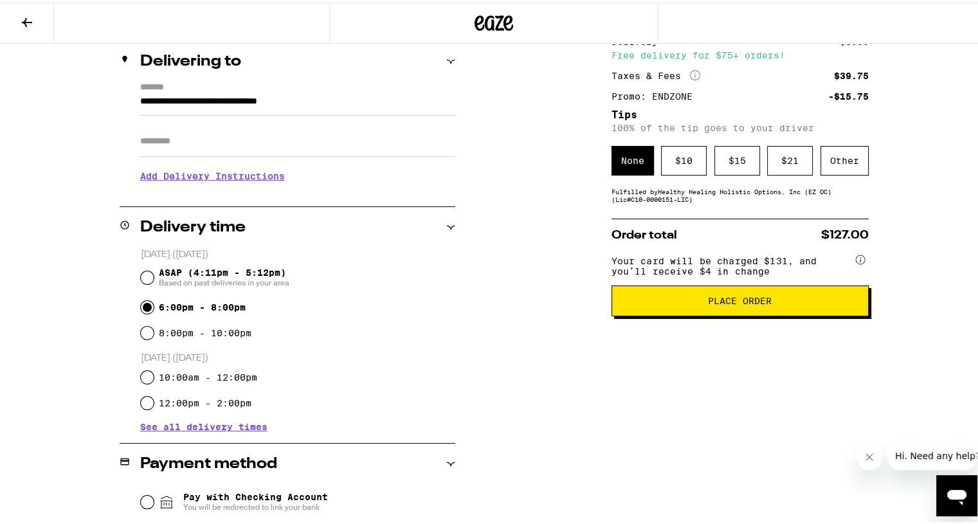
scroll to position [79, 0]
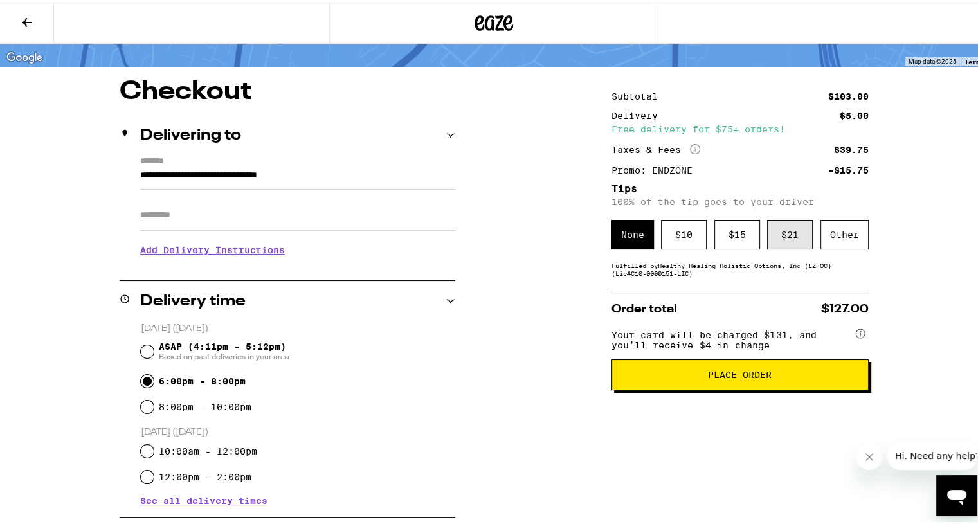
click at [781, 232] on div "$ 21" at bounding box center [790, 232] width 46 height 30
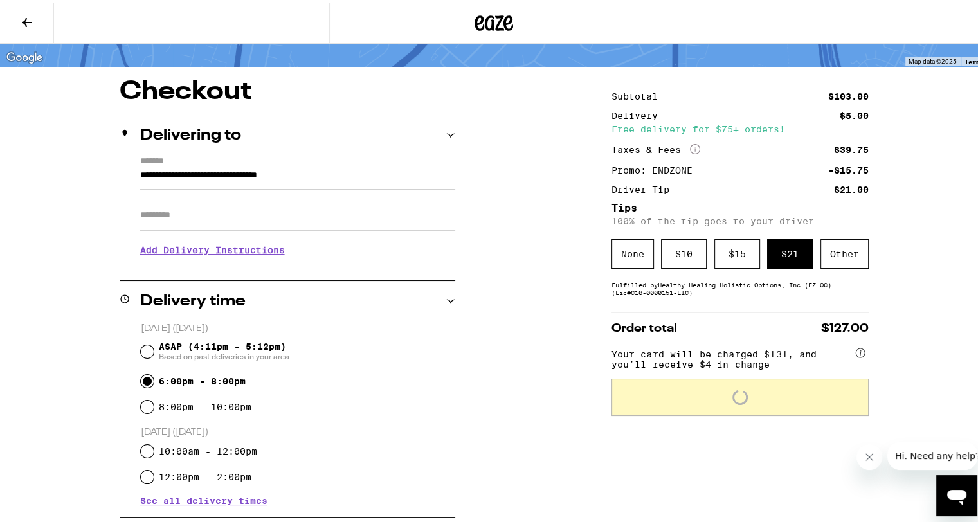
scroll to position [143, 0]
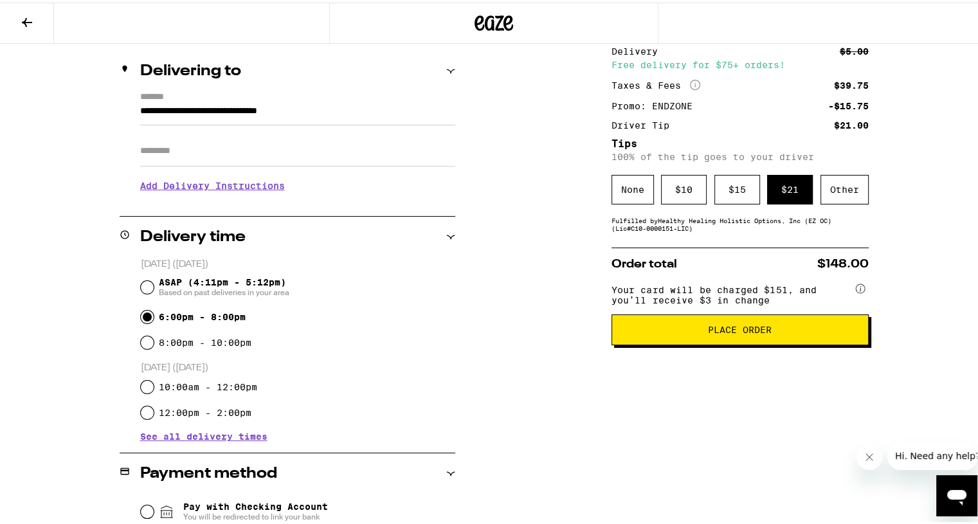
click at [176, 149] on input "Apt/Suite" at bounding box center [297, 148] width 315 height 31
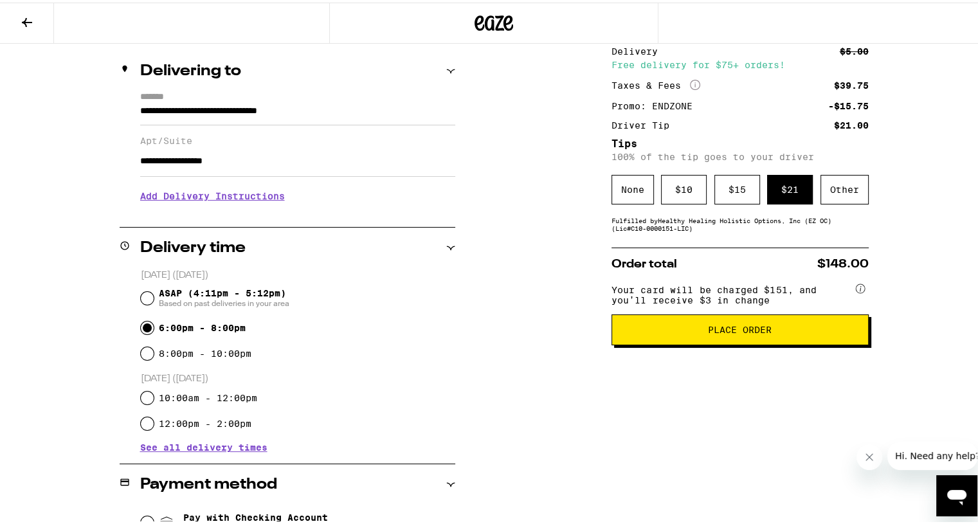
type input "**********"
drag, startPoint x: 275, startPoint y: 159, endPoint x: 237, endPoint y: 158, distance: 37.9
click at [237, 158] on input "**********" at bounding box center [297, 158] width 315 height 31
click at [253, 164] on input "**********" at bounding box center [297, 158] width 315 height 31
drag, startPoint x: 260, startPoint y: 161, endPoint x: 133, endPoint y: 162, distance: 126.7
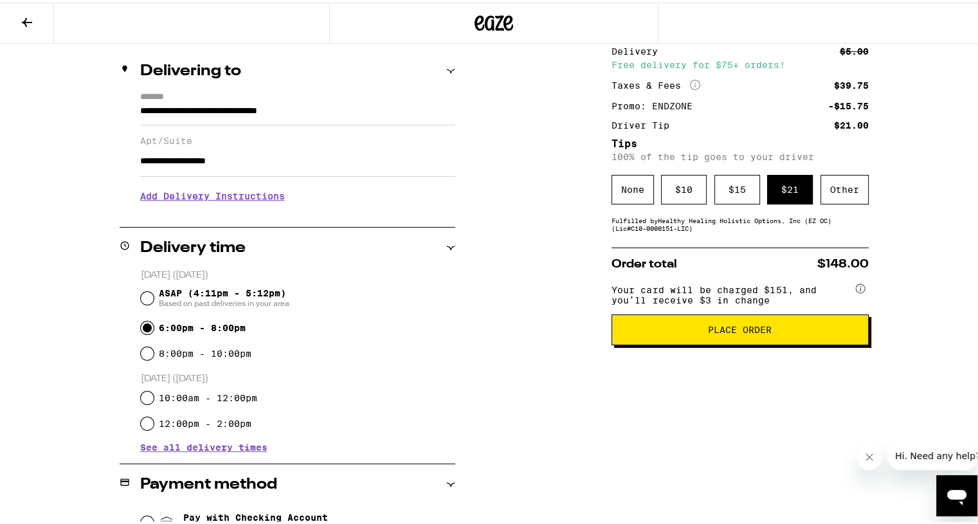
click at [122, 162] on div "**********" at bounding box center [288, 149] width 336 height 121
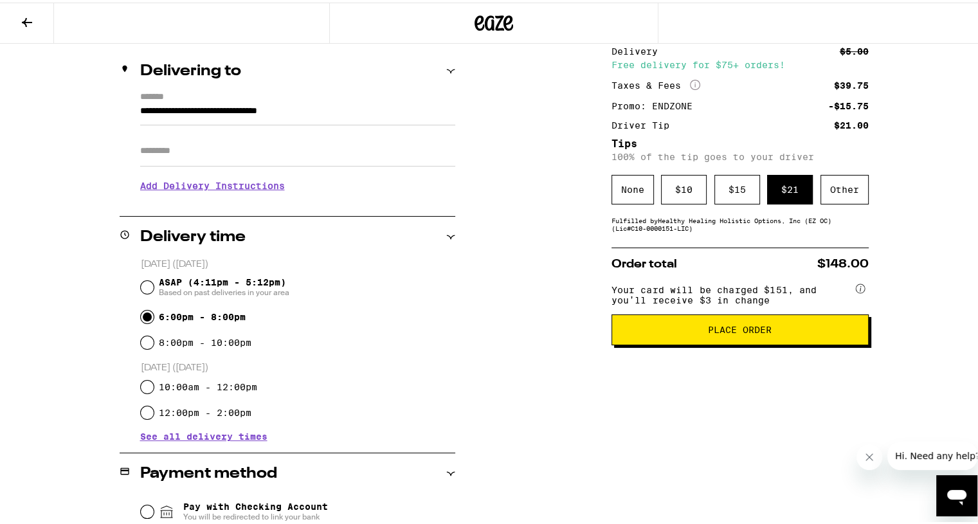
click at [248, 183] on h3 "Add Delivery Instructions" at bounding box center [297, 183] width 315 height 30
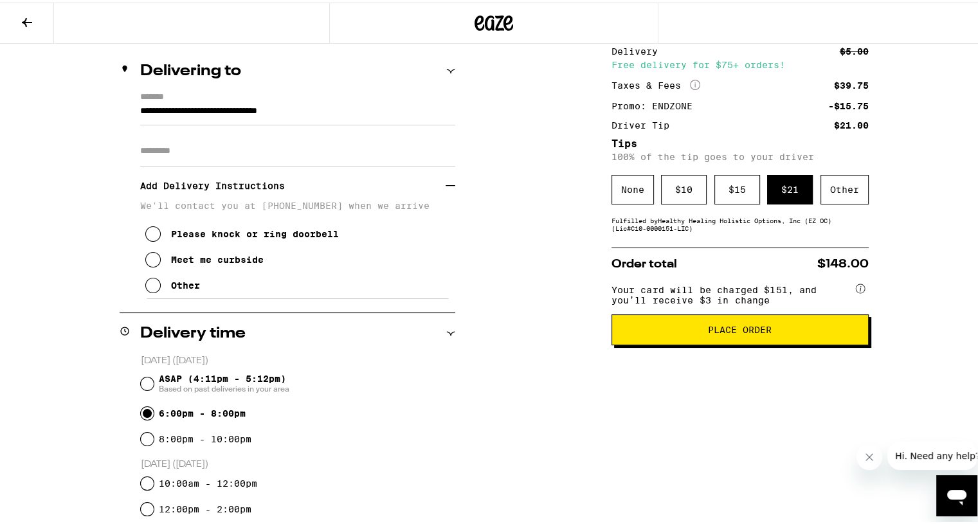
click at [147, 259] on icon at bounding box center [152, 257] width 15 height 15
click at [149, 289] on icon at bounding box center [152, 282] width 15 height 15
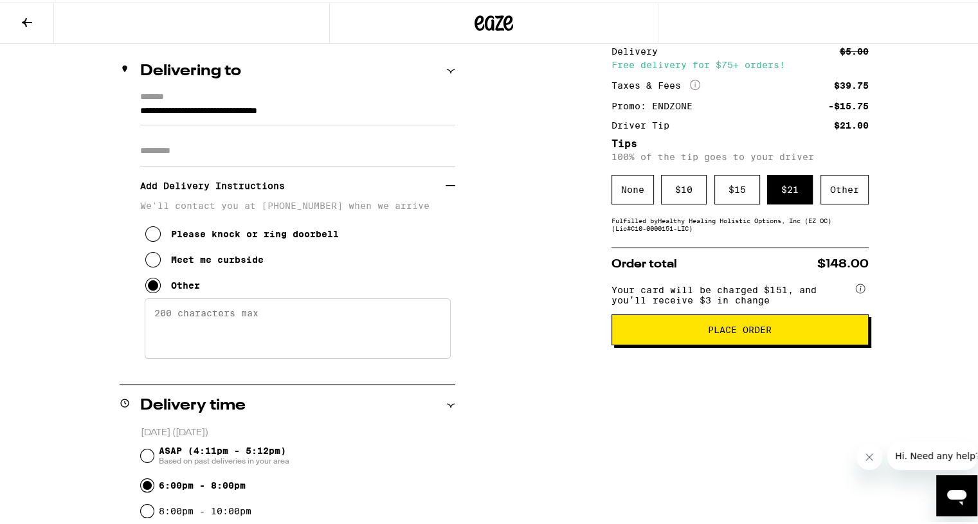
click at [208, 316] on textarea "Enter any other delivery instructions you want driver to know" at bounding box center [298, 326] width 306 height 60
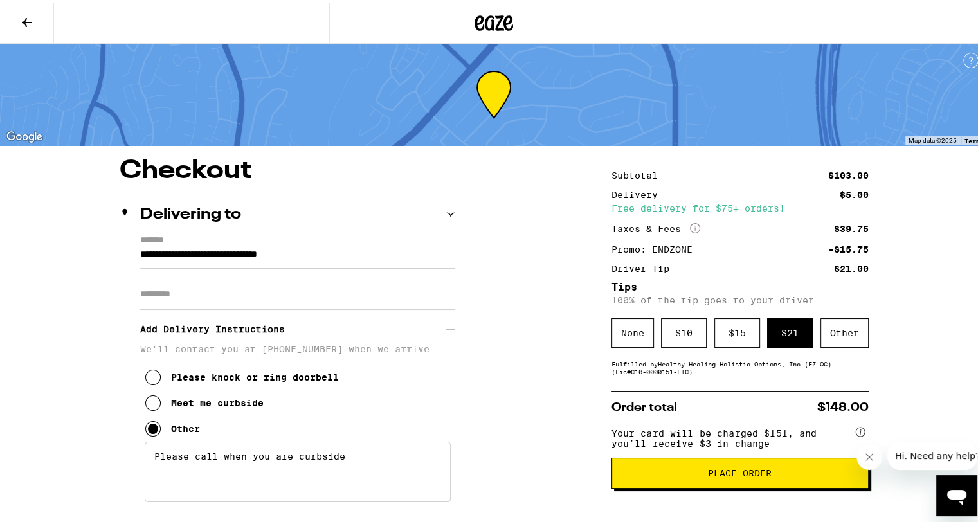
scroll to position [64, 0]
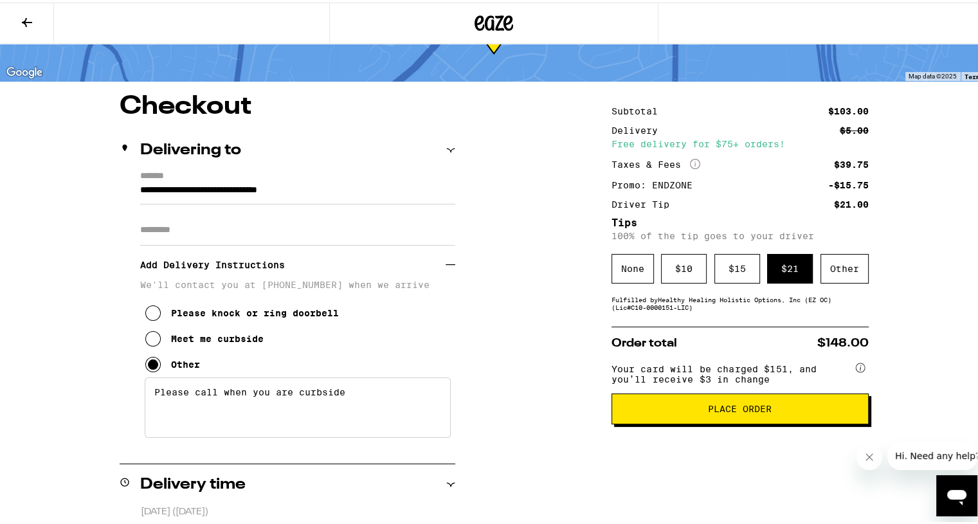
type textarea "Please call when you are curbside"
click at [758, 411] on span "Place Order" at bounding box center [740, 406] width 64 height 9
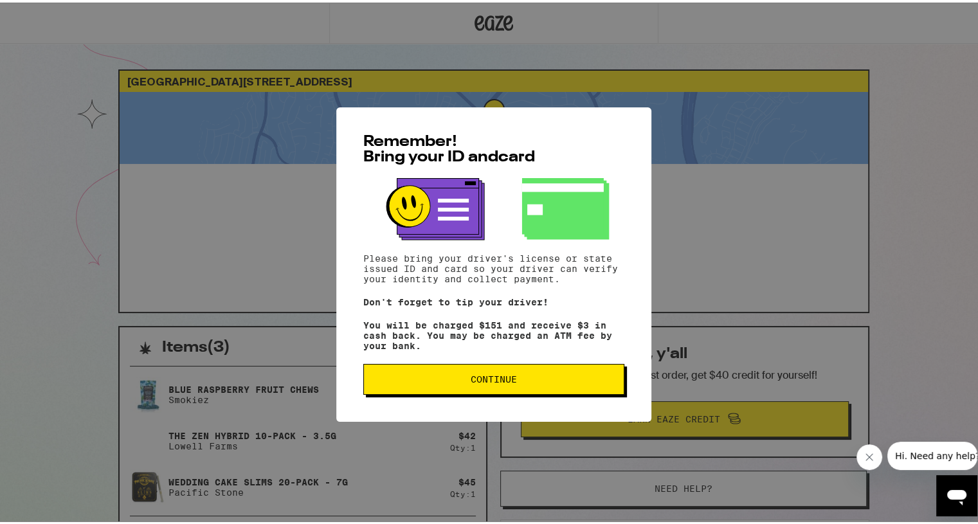
click at [502, 381] on span "Continue" at bounding box center [494, 376] width 46 height 9
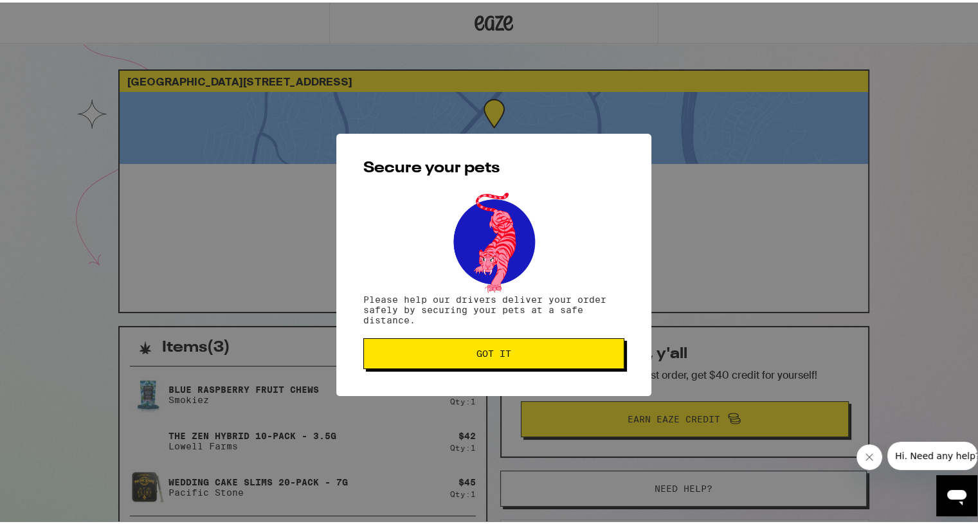
click at [488, 349] on span "Got it" at bounding box center [494, 351] width 35 height 9
